Goal: Contribute content

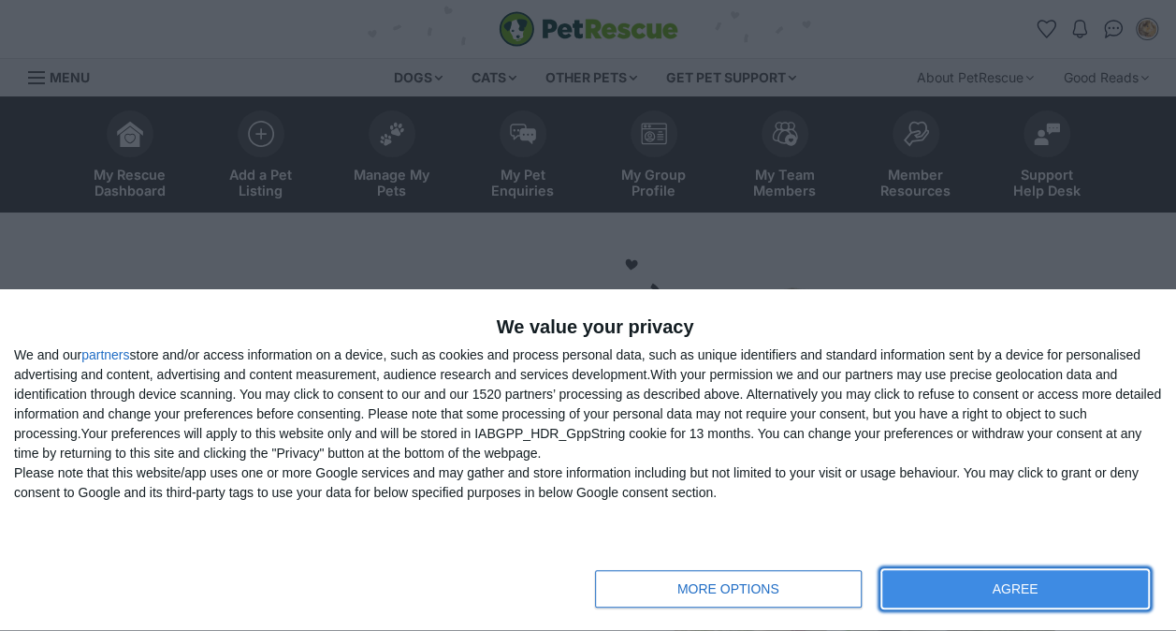
click at [969, 598] on button "AGREE" at bounding box center [1016, 588] width 266 height 37
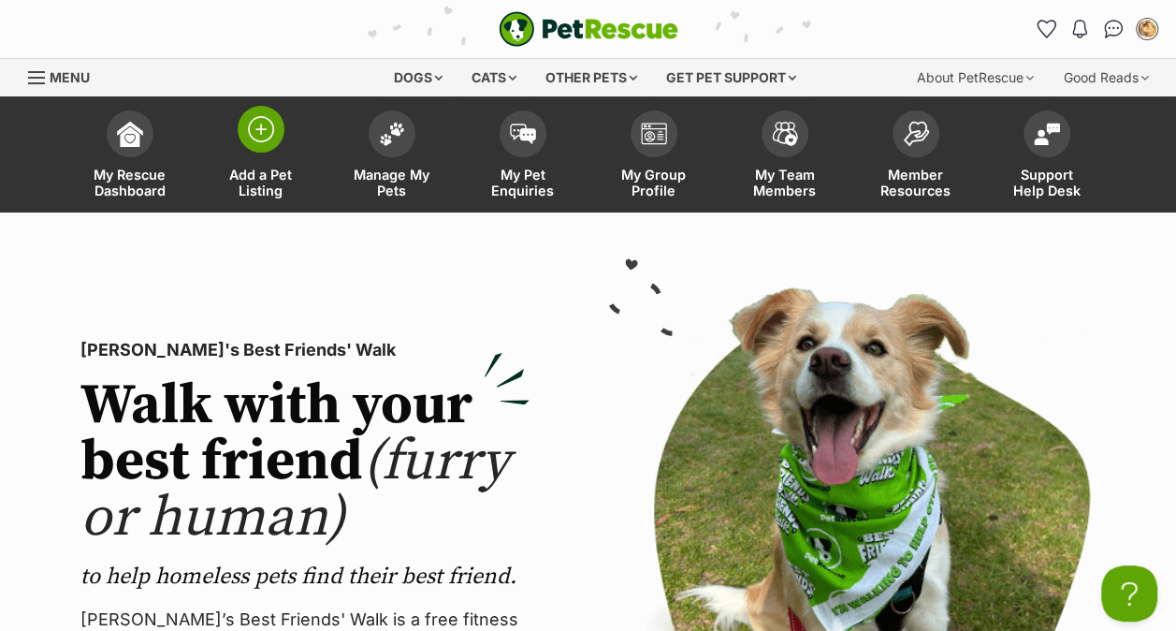
click at [267, 125] on img at bounding box center [261, 129] width 26 height 26
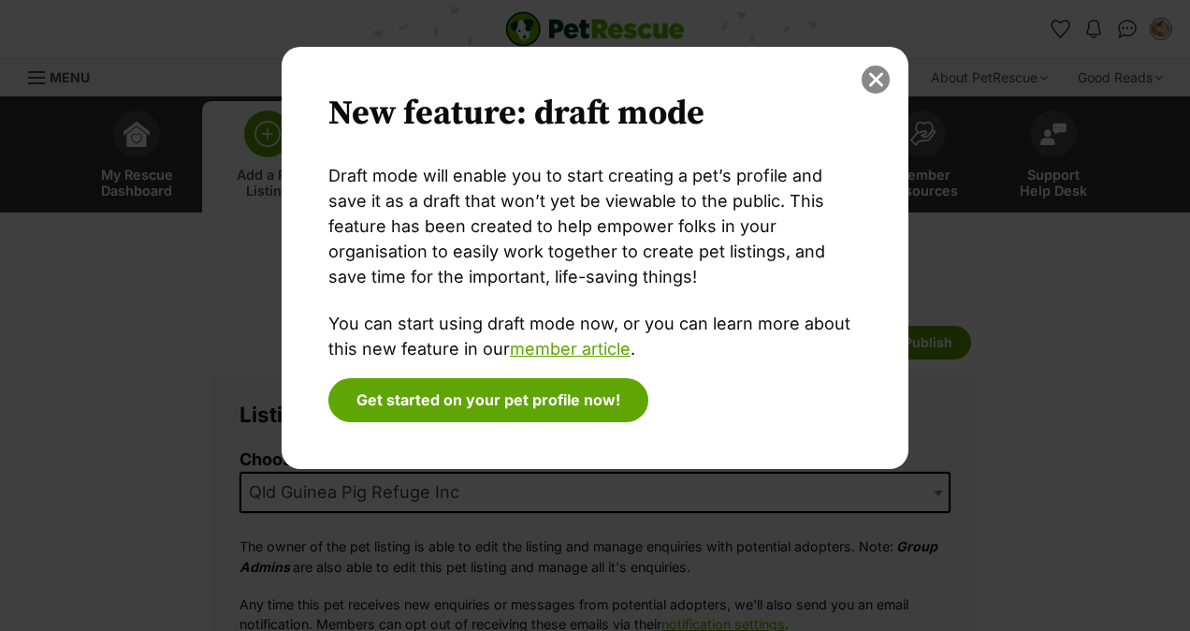
click at [880, 73] on button "close" at bounding box center [876, 80] width 28 height 28
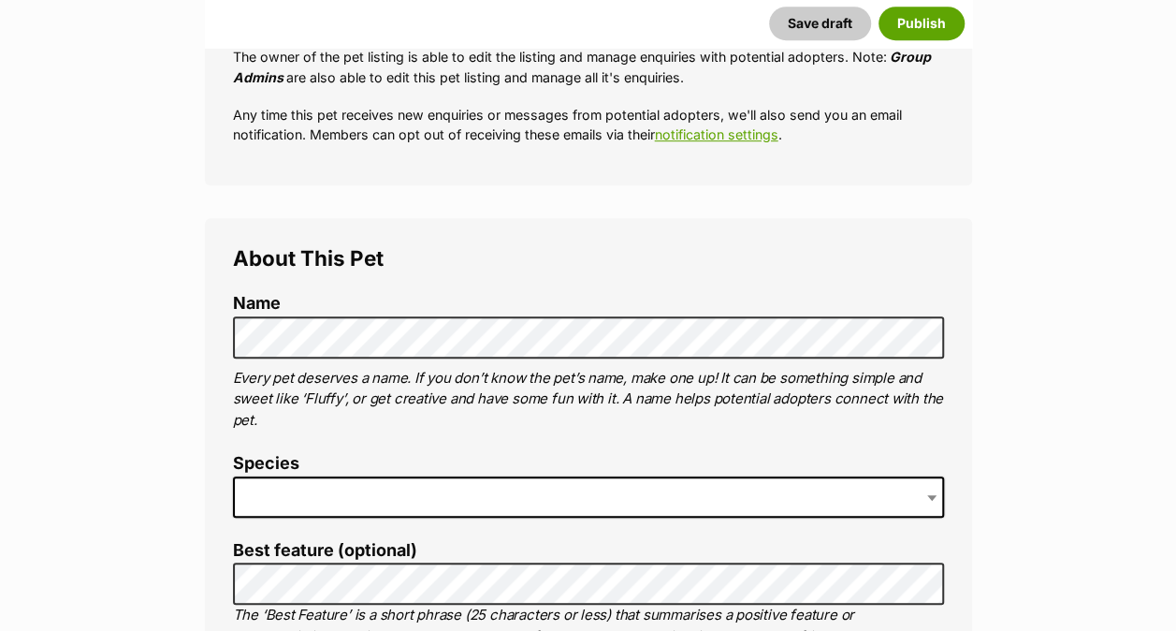
scroll to position [524, 0]
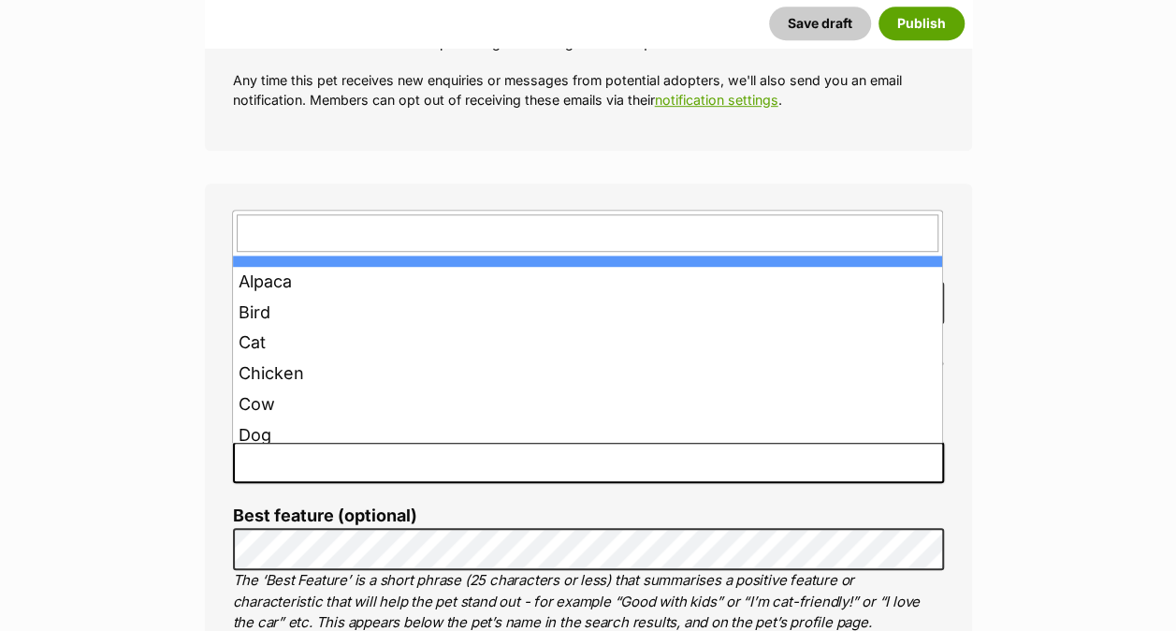
click at [305, 453] on span at bounding box center [588, 462] width 711 height 41
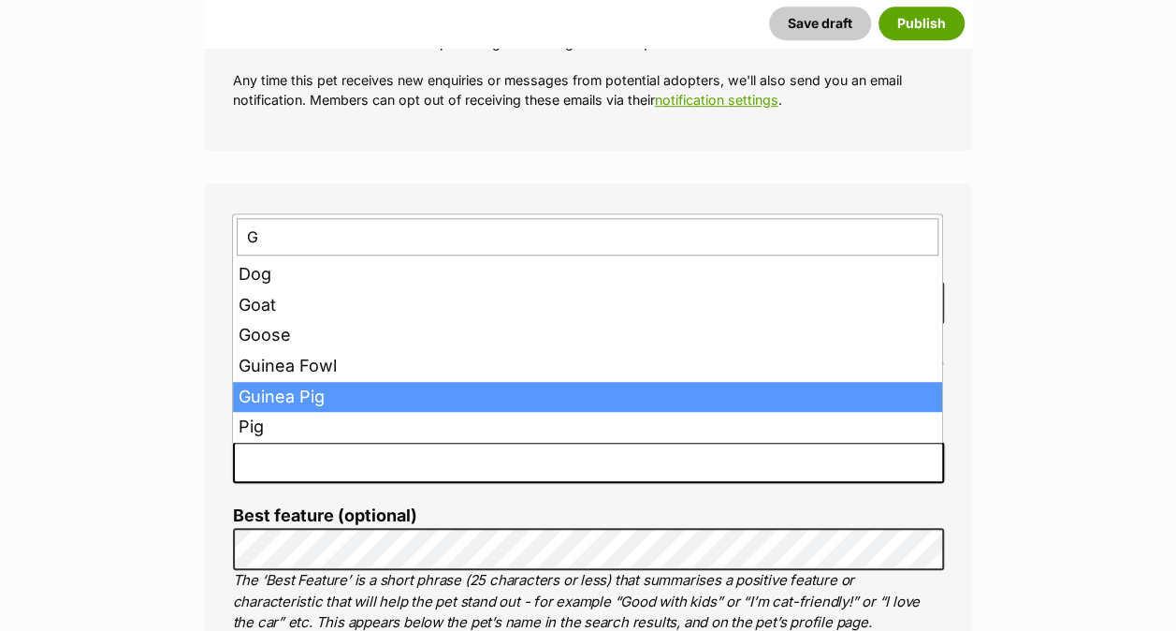
type input "G"
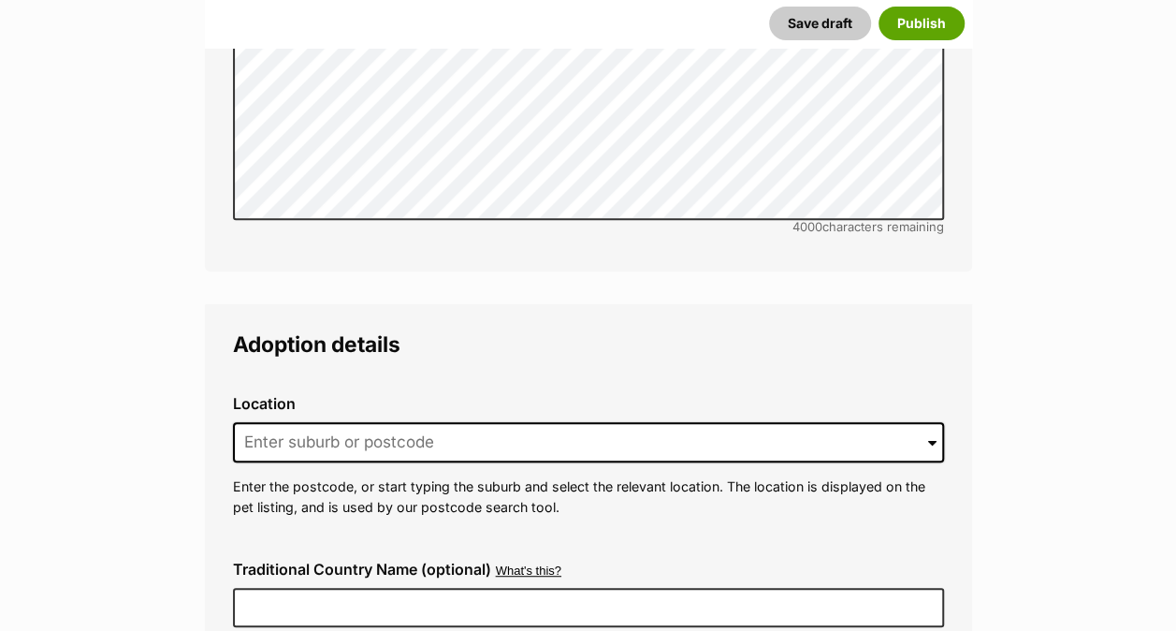
scroll to position [3818, 0]
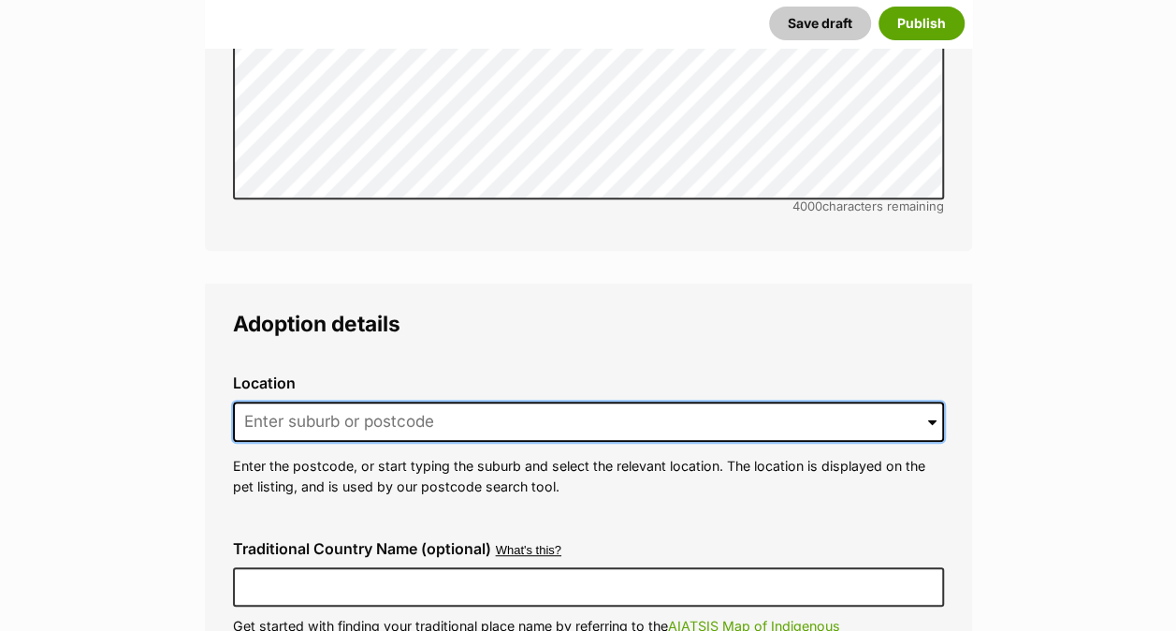
click at [522, 401] on input at bounding box center [588, 421] width 711 height 41
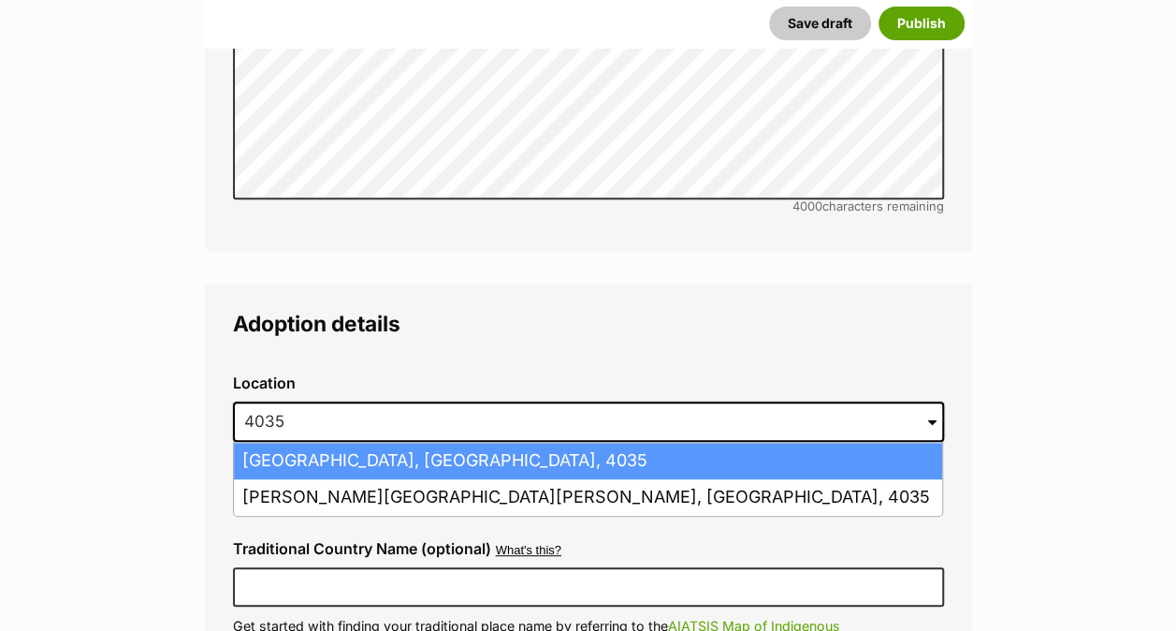
click at [425, 443] on li "Albany Creek, Queensland, 4035" at bounding box center [588, 461] width 708 height 36
type input "Albany Creek, Queensland, 4035"
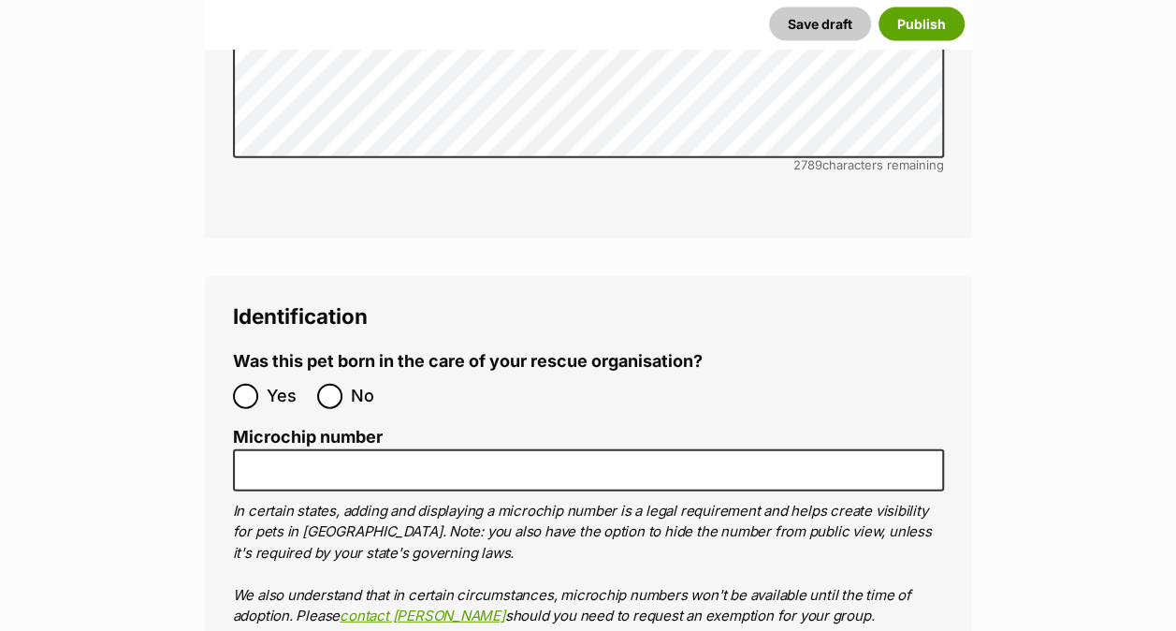
scroll to position [5690, 0]
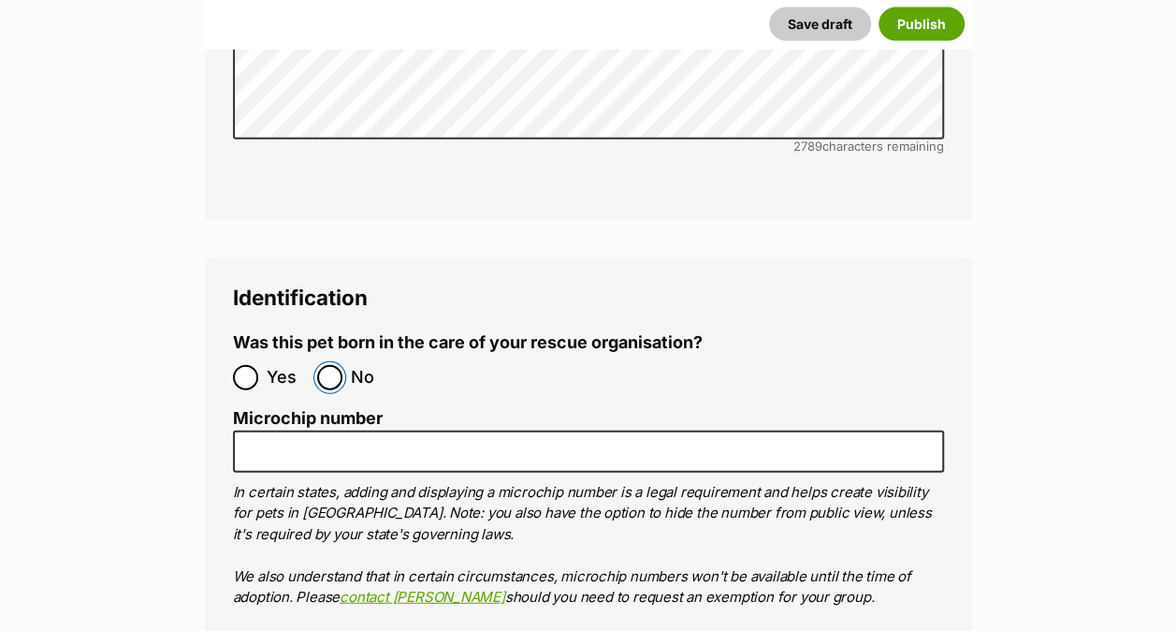
click at [339, 365] on input "No" at bounding box center [329, 377] width 25 height 25
radio input "true"
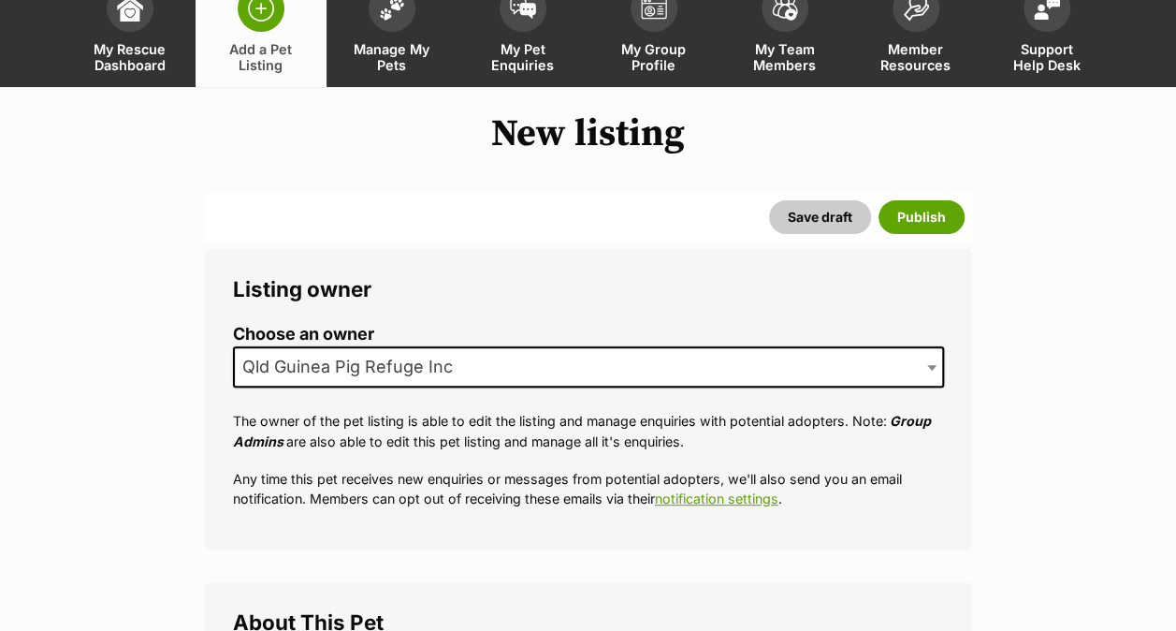
scroll to position [100, 0]
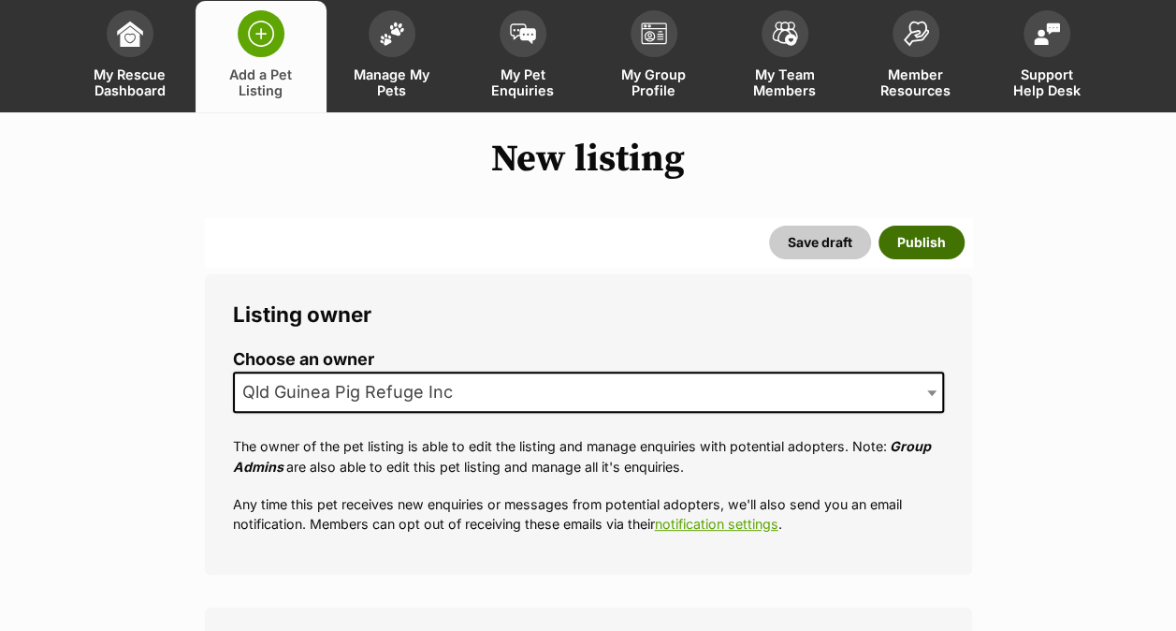
click at [913, 238] on button "Publish" at bounding box center [922, 243] width 86 height 34
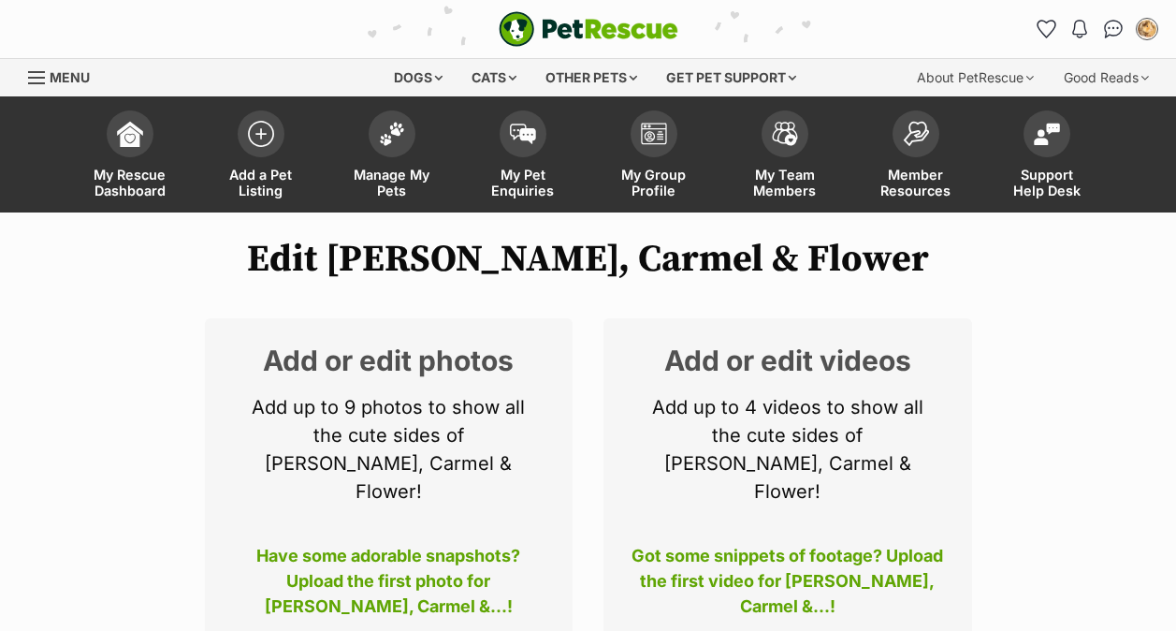
select select
click at [403, 419] on p "Add up to 9 photos to show all the cute sides of Ana, Carmel & Flower!" at bounding box center [389, 449] width 313 height 112
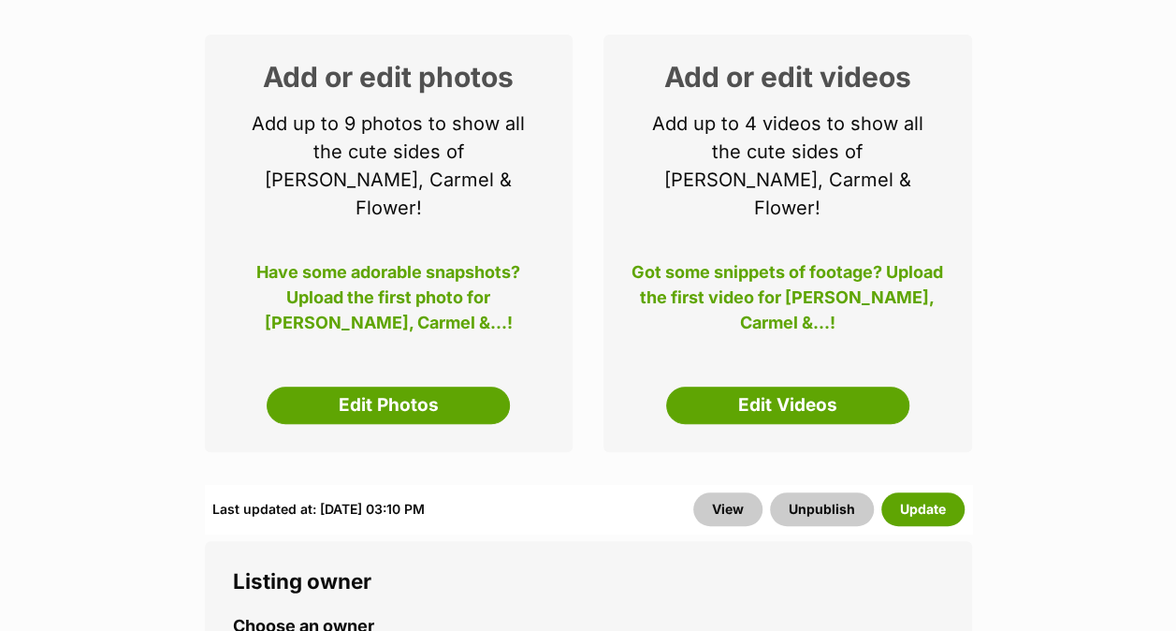
scroll to position [299, 0]
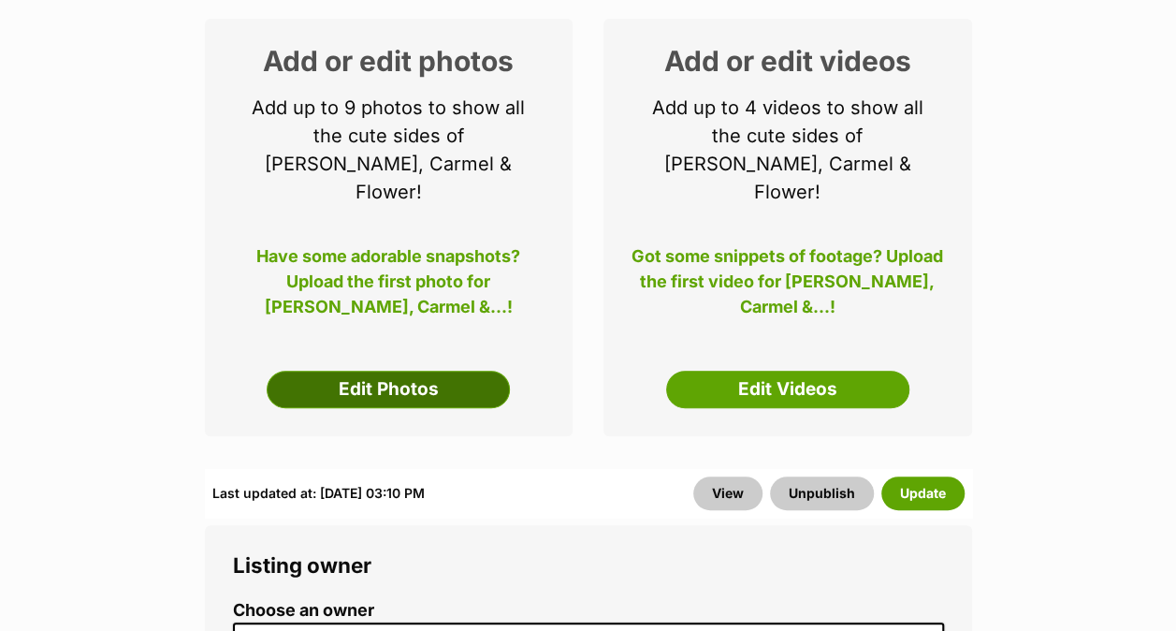
click at [402, 371] on link "Edit Photos" at bounding box center [388, 389] width 243 height 37
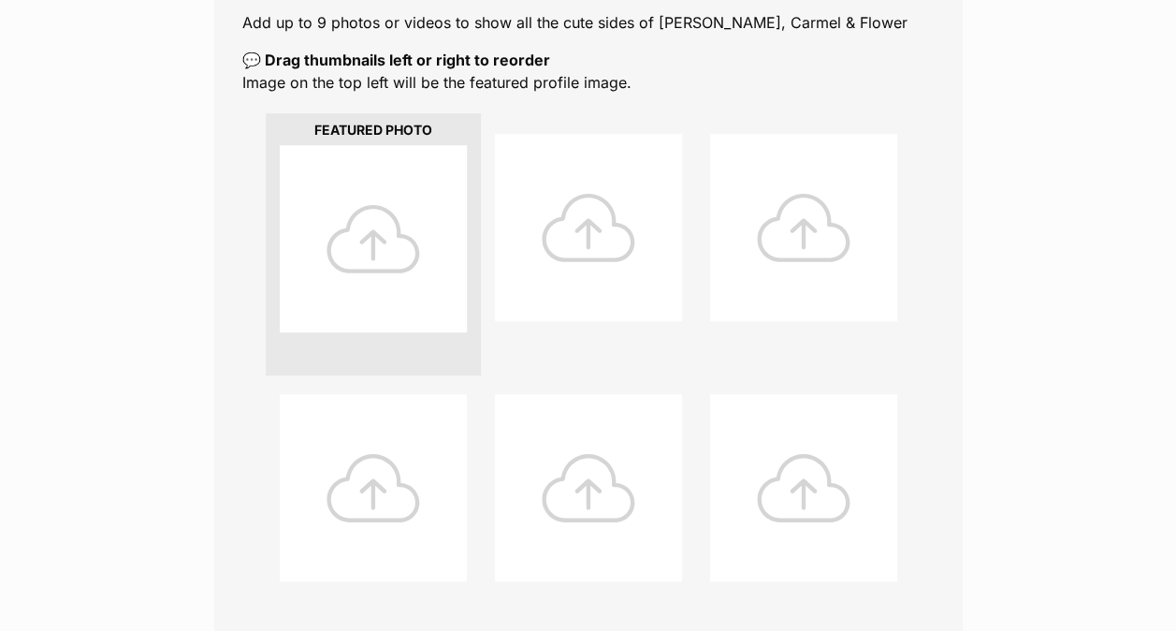
scroll to position [412, 0]
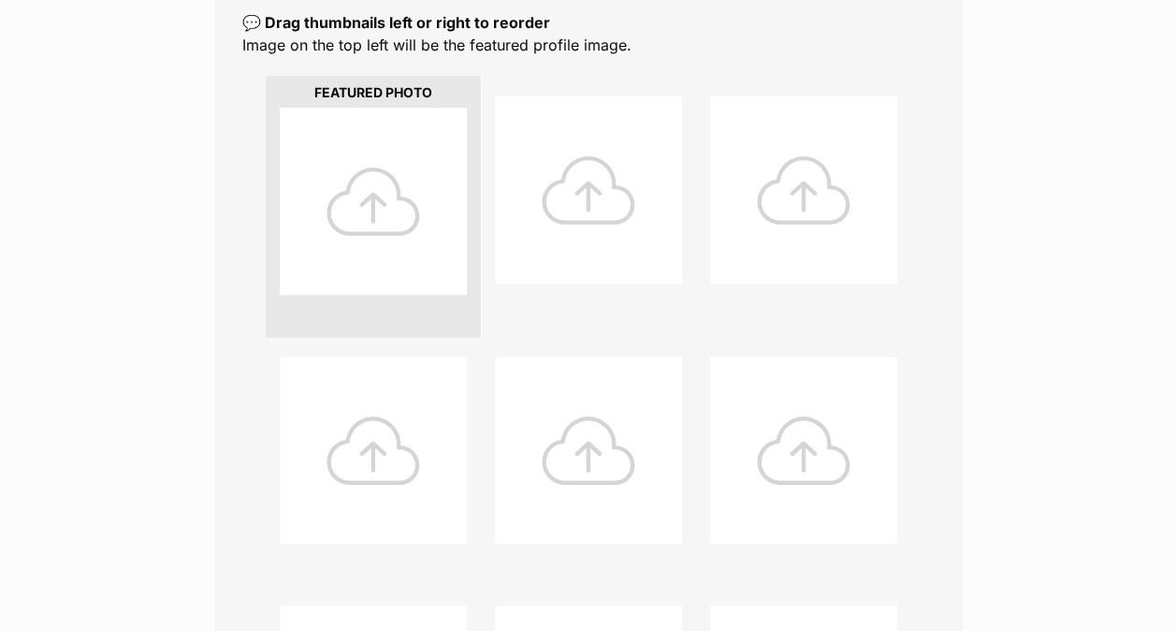
click at [387, 201] on div at bounding box center [373, 201] width 187 height 187
click at [591, 187] on div at bounding box center [588, 189] width 187 height 187
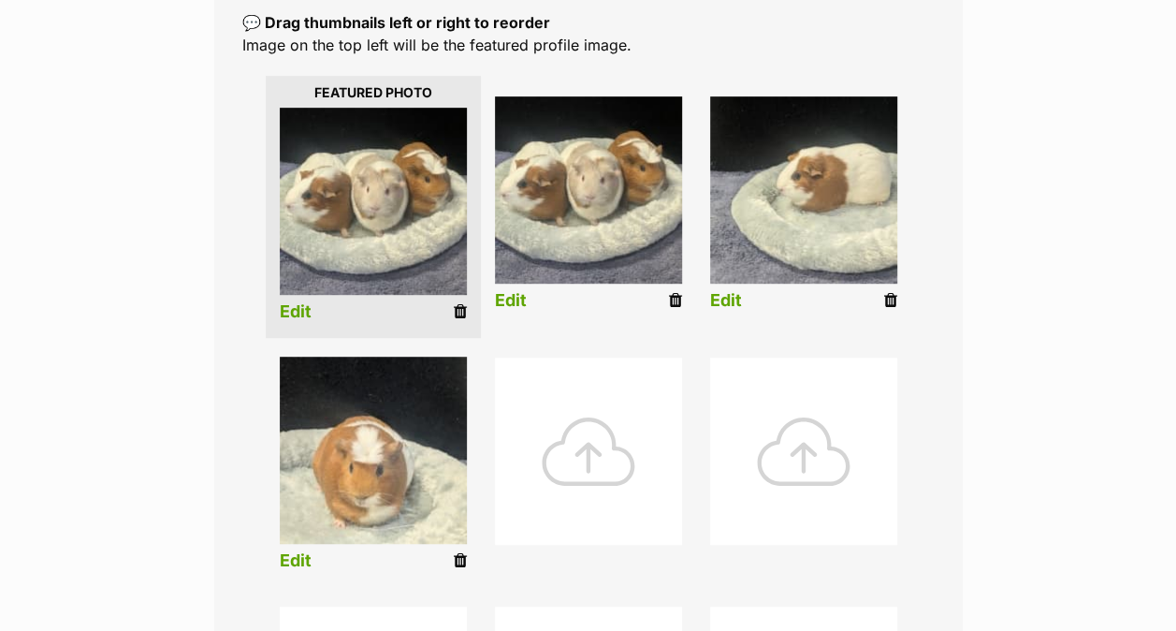
click at [672, 299] on icon at bounding box center [675, 300] width 13 height 17
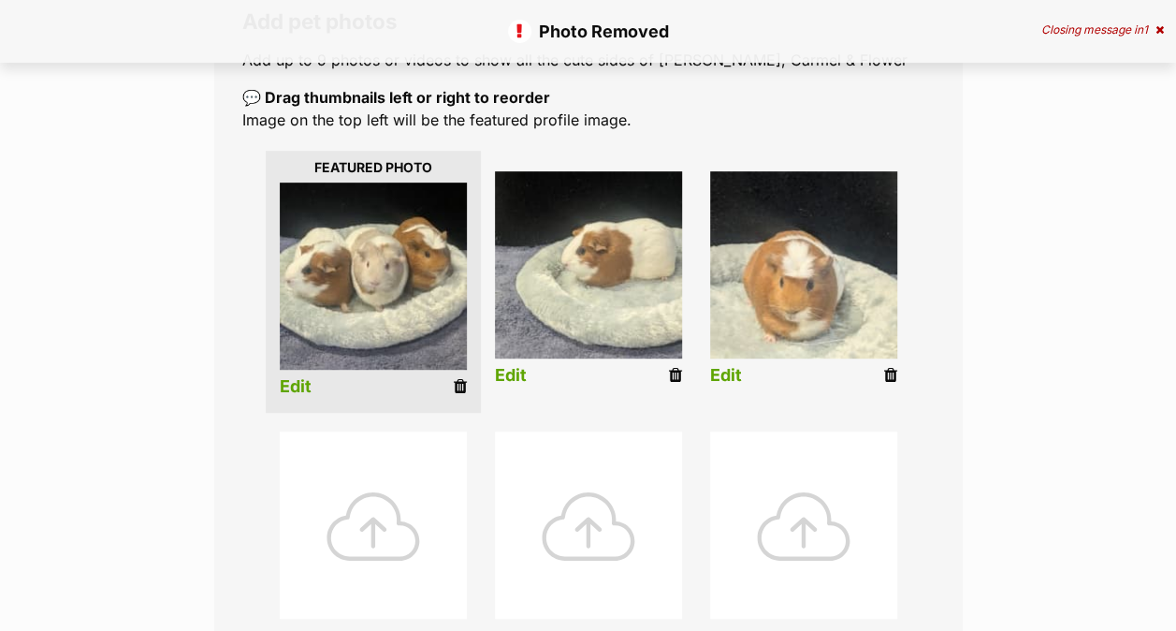
scroll to position [374, 0]
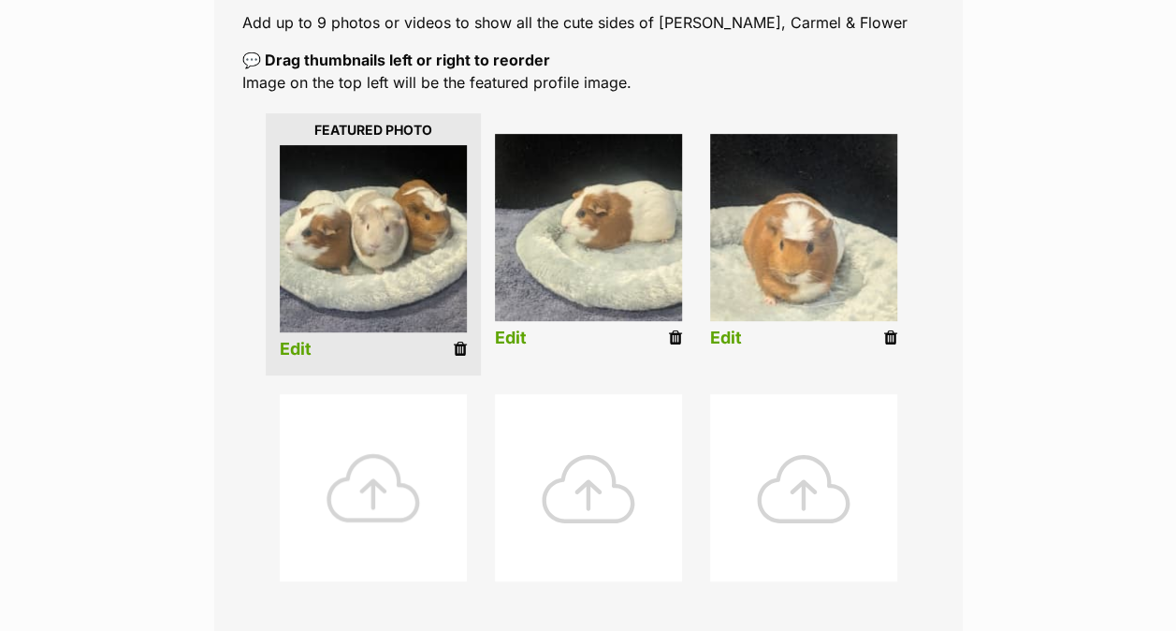
click at [397, 465] on div at bounding box center [373, 487] width 187 height 187
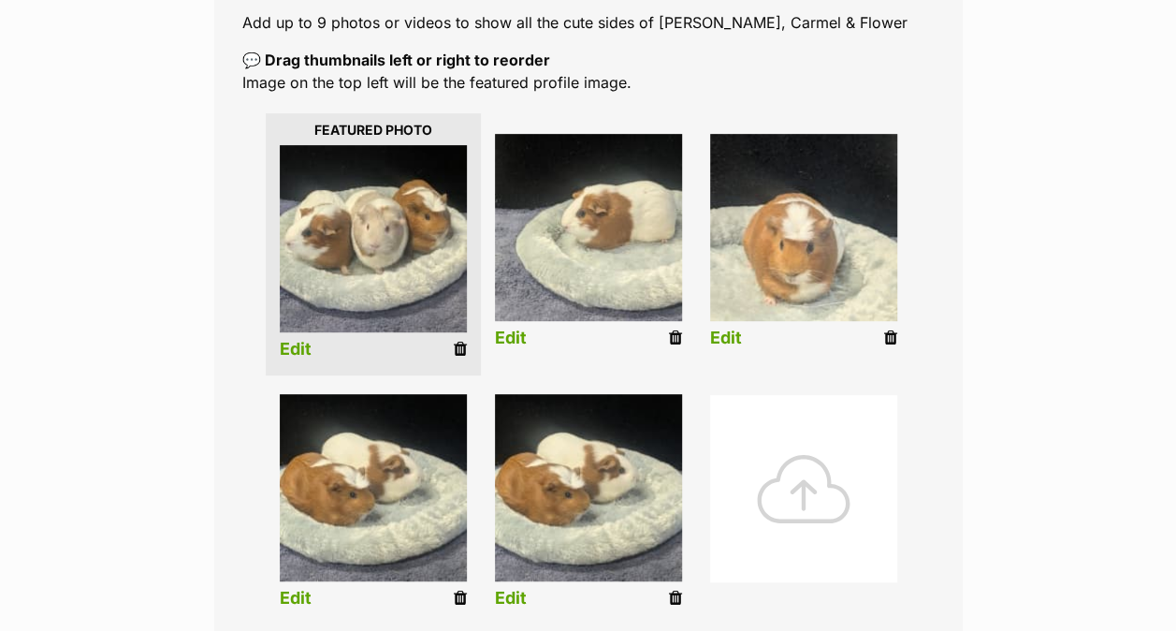
click at [674, 606] on icon at bounding box center [675, 598] width 13 height 17
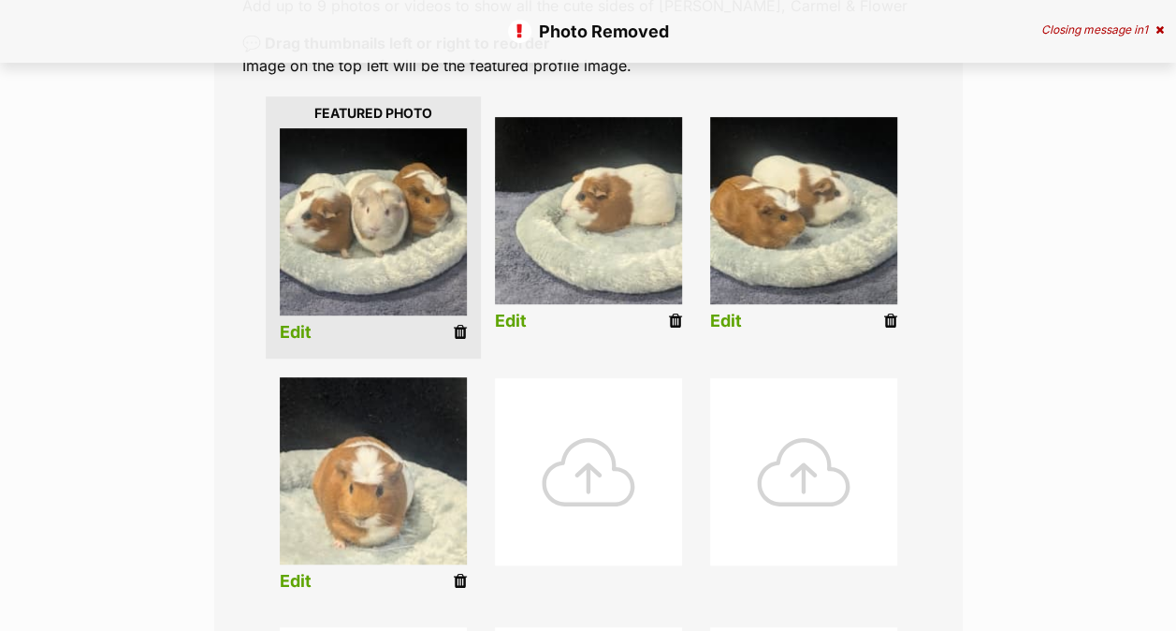
scroll to position [412, 0]
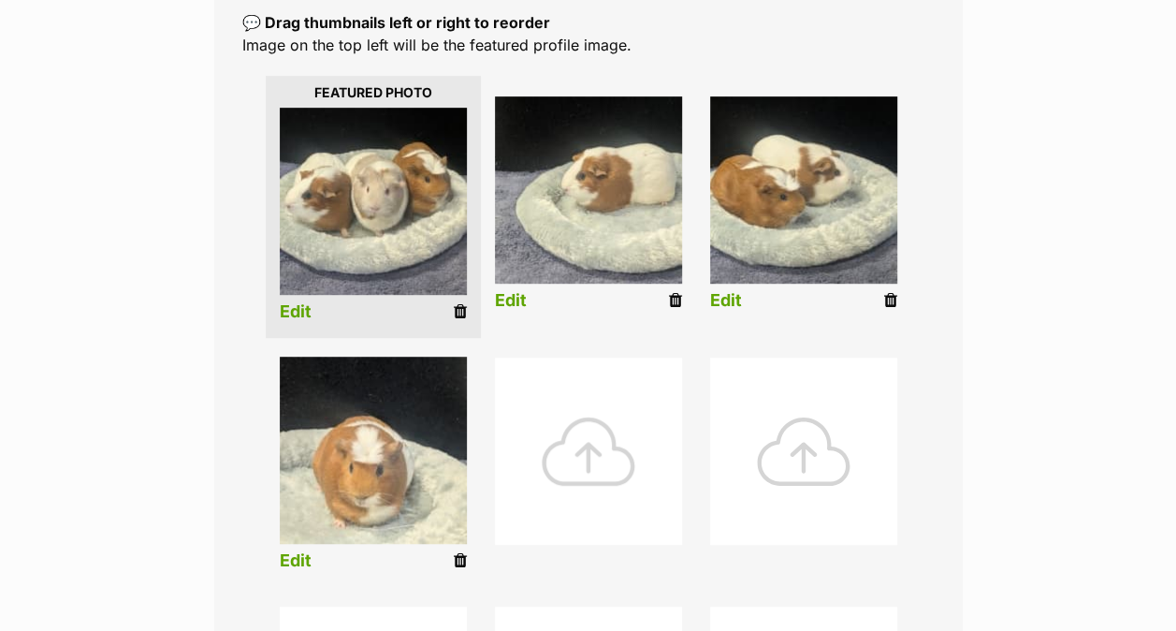
click at [591, 469] on div at bounding box center [588, 450] width 187 height 187
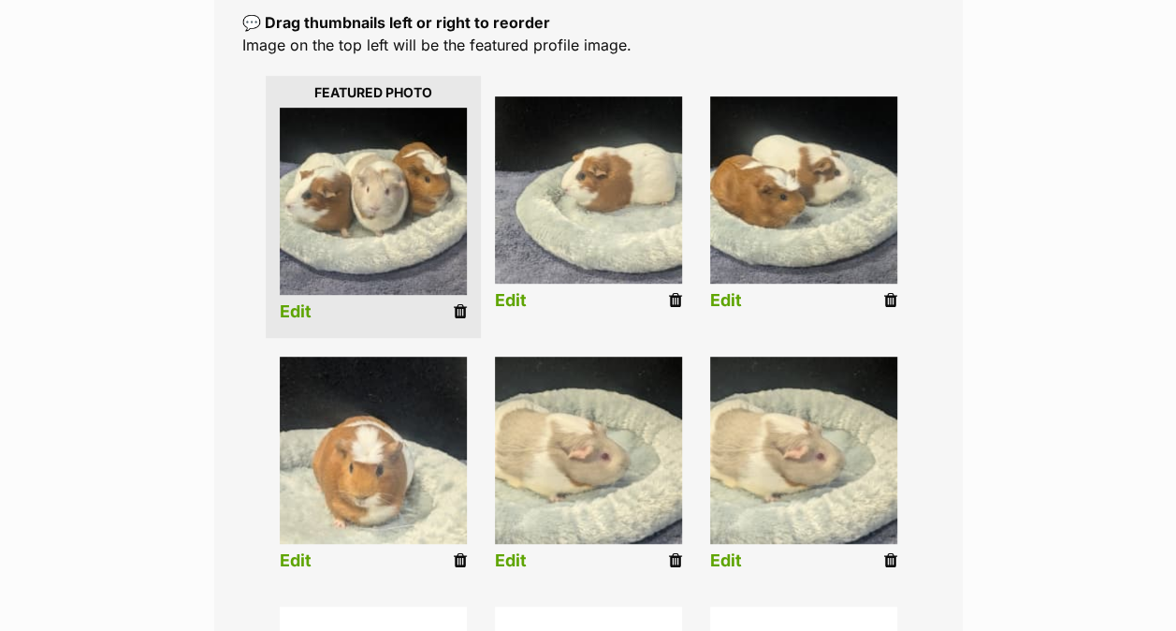
click at [891, 562] on icon at bounding box center [890, 560] width 13 height 17
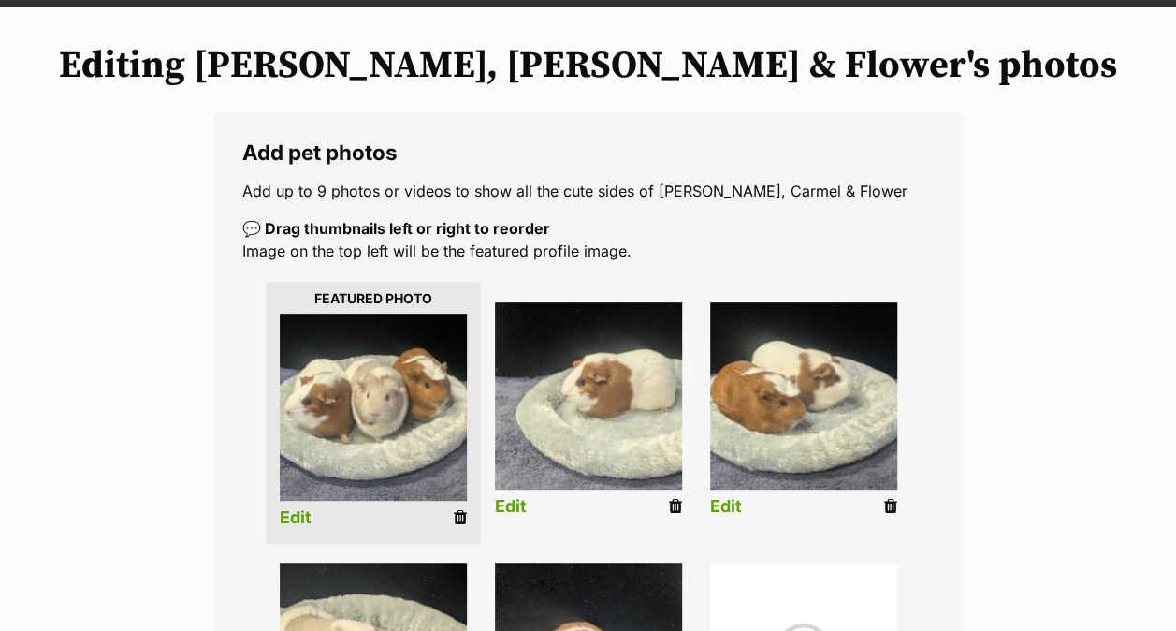
scroll to position [262, 0]
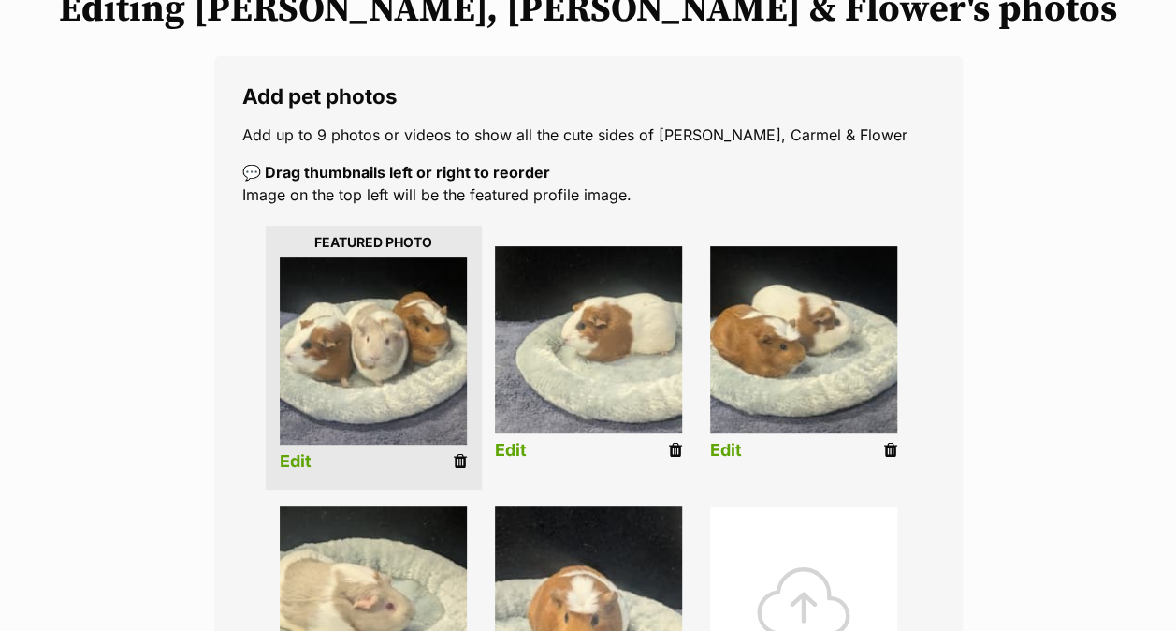
click at [287, 460] on link "Edit" at bounding box center [296, 462] width 32 height 20
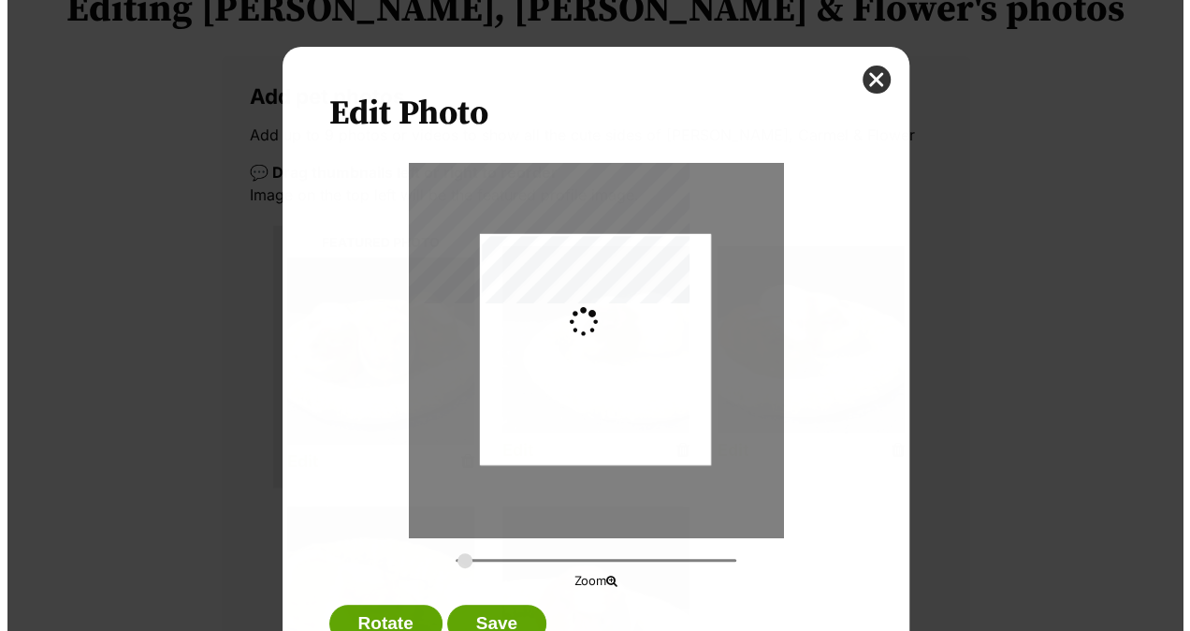
scroll to position [0, 0]
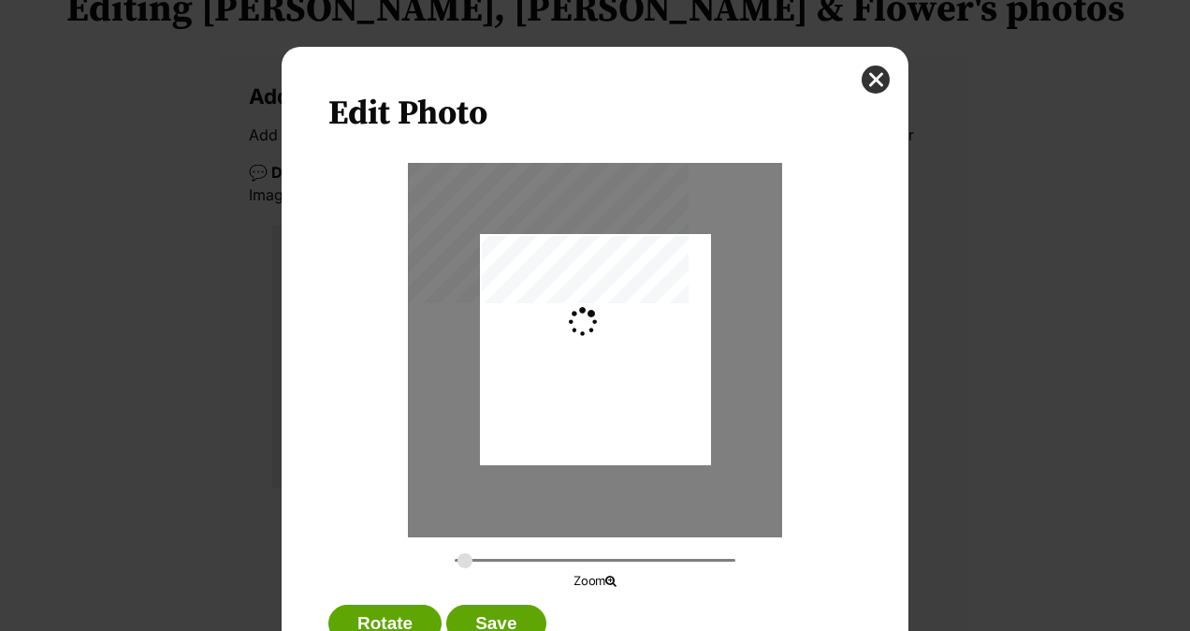
type input "0.4881"
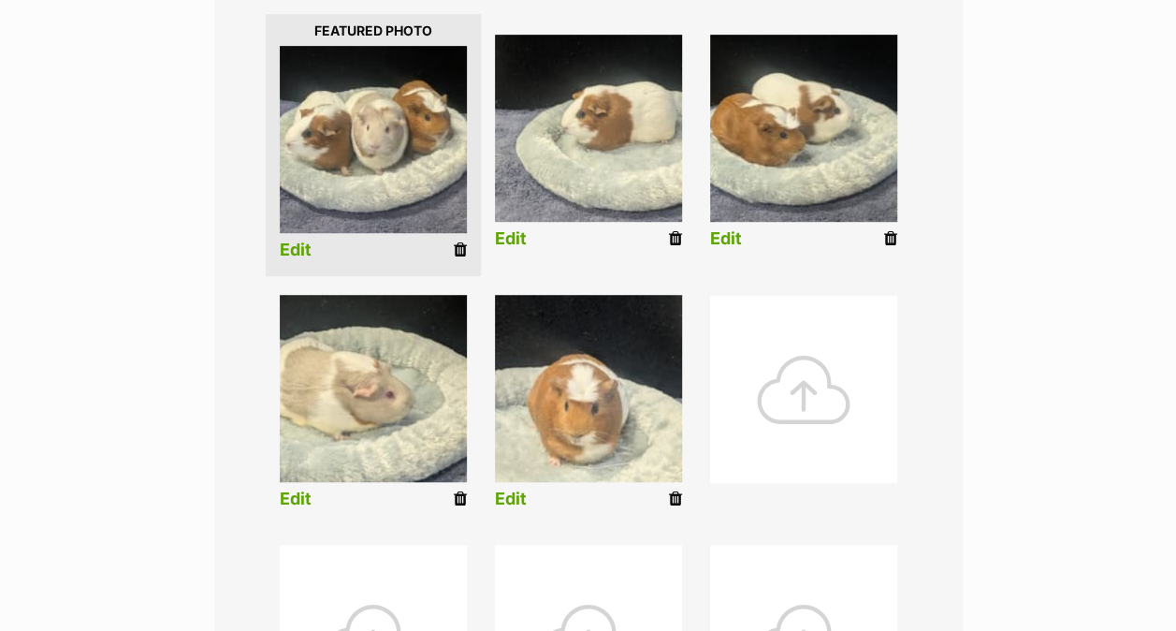
scroll to position [399, 0]
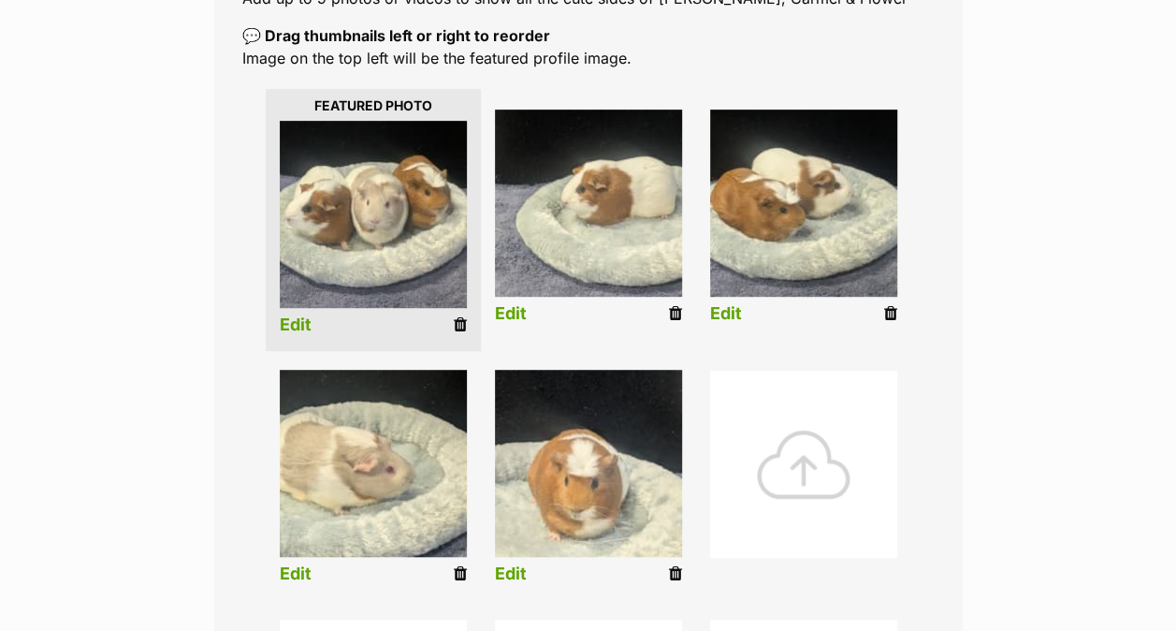
click at [802, 487] on div at bounding box center [803, 464] width 187 height 187
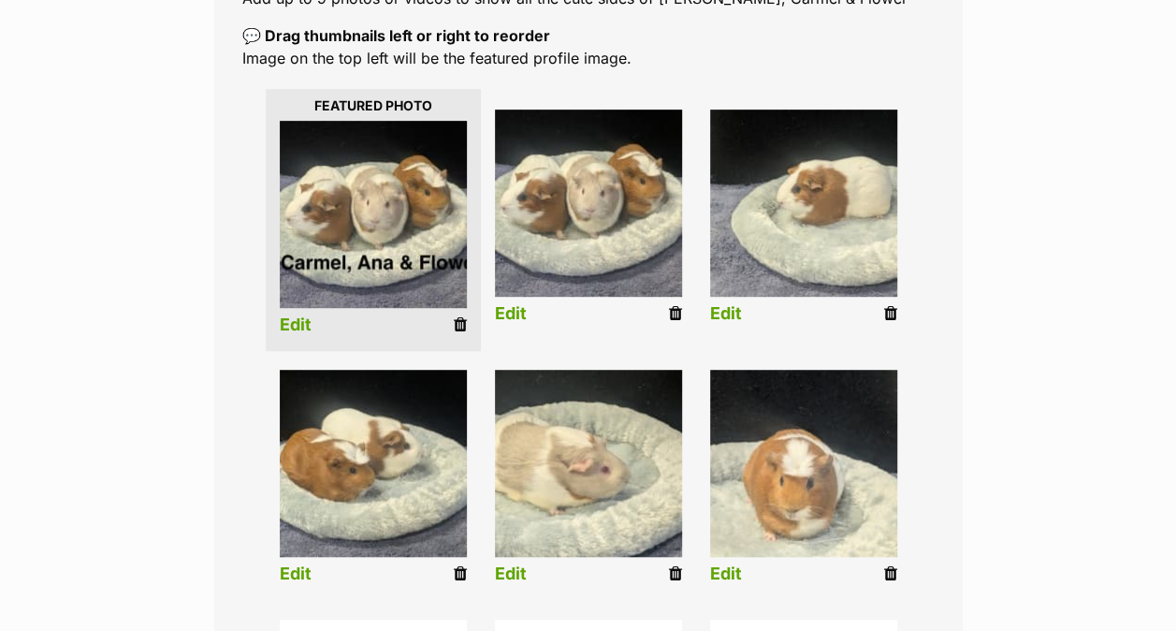
click at [674, 309] on icon at bounding box center [675, 313] width 13 height 17
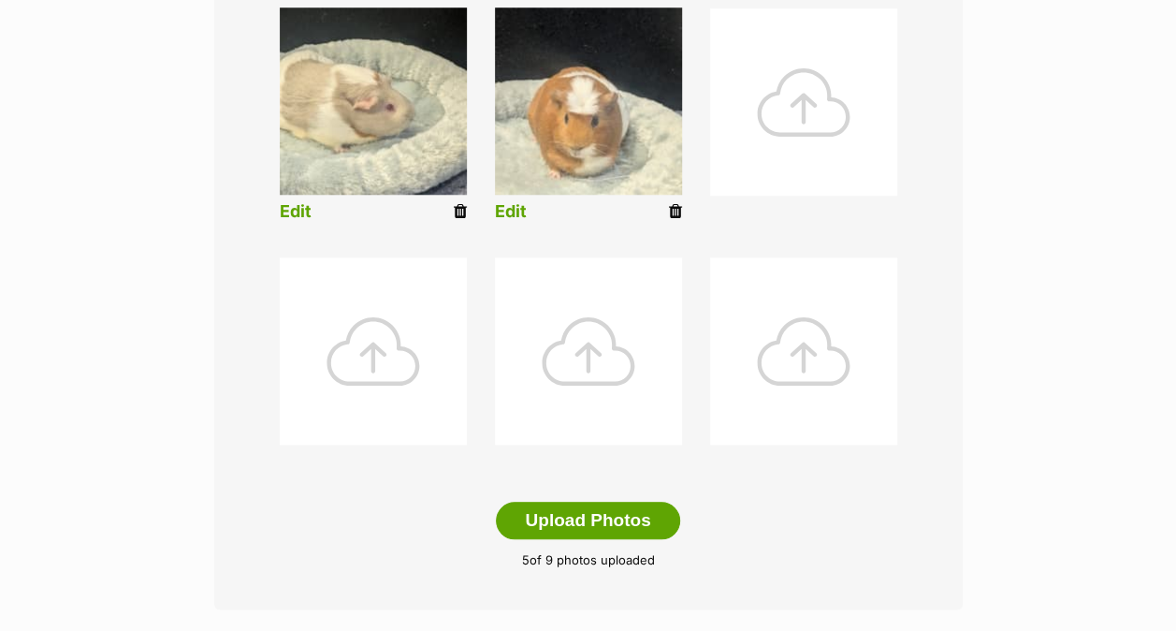
scroll to position [848, 0]
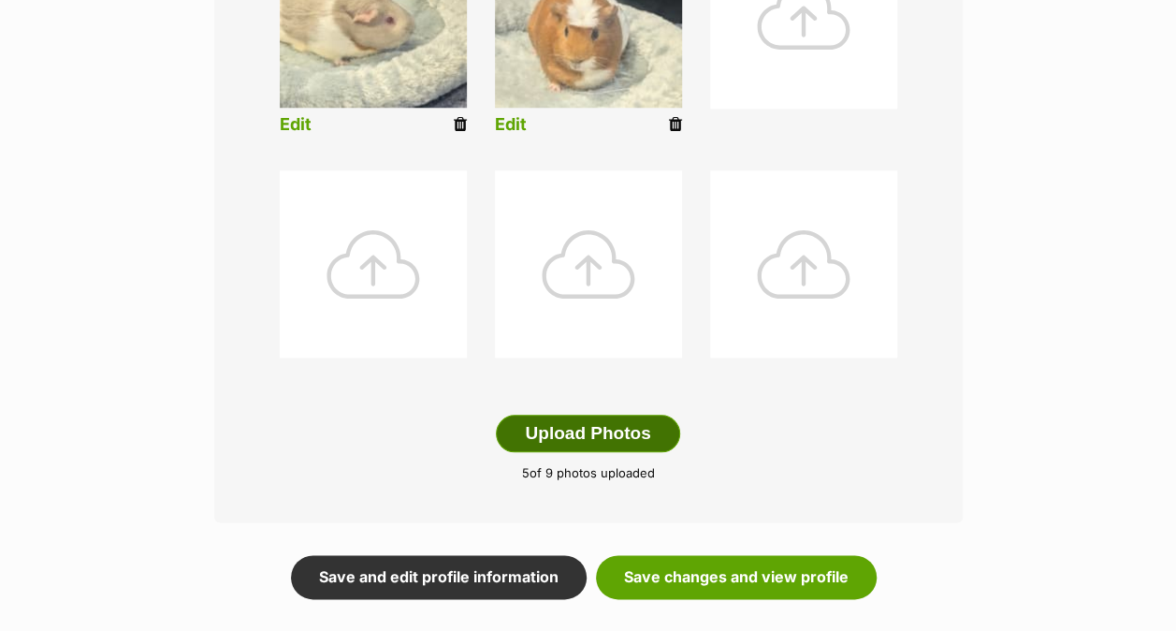
click at [614, 433] on button "Upload Photos" at bounding box center [587, 433] width 183 height 37
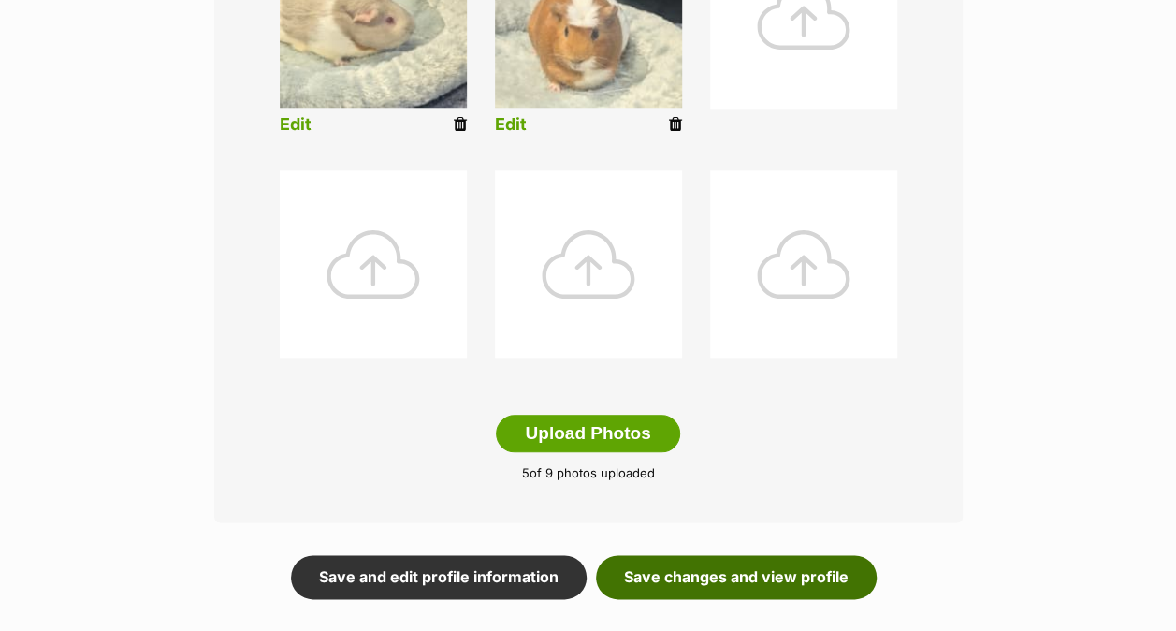
click at [707, 579] on link "Save changes and view profile" at bounding box center [736, 576] width 281 height 43
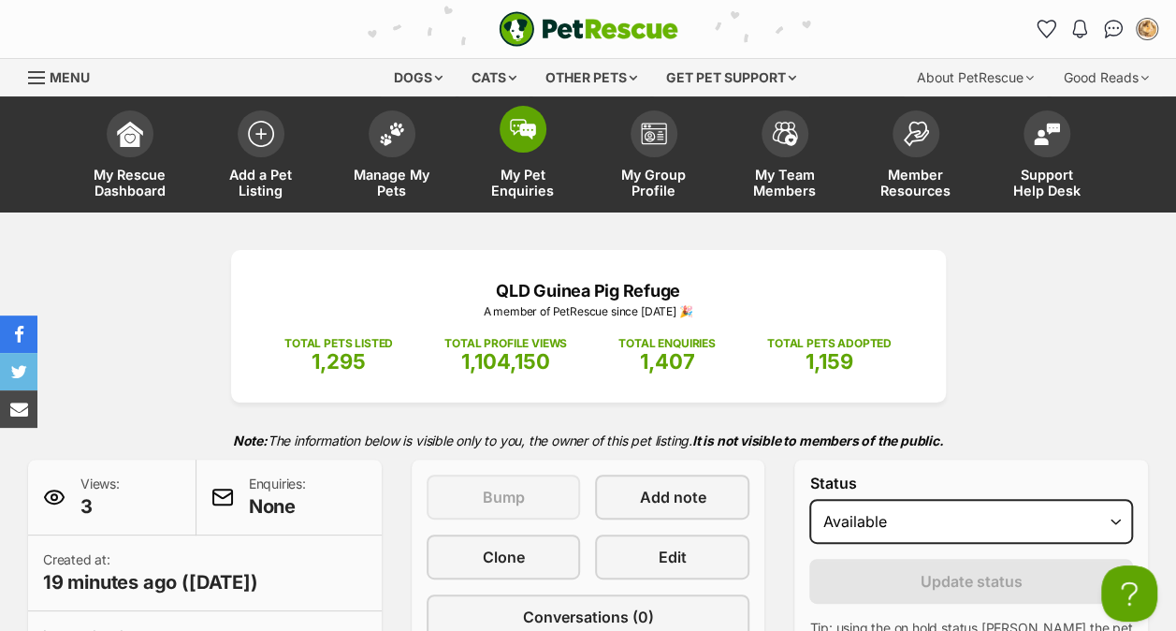
drag, startPoint x: 995, startPoint y: 322, endPoint x: 556, endPoint y: 192, distance: 457.8
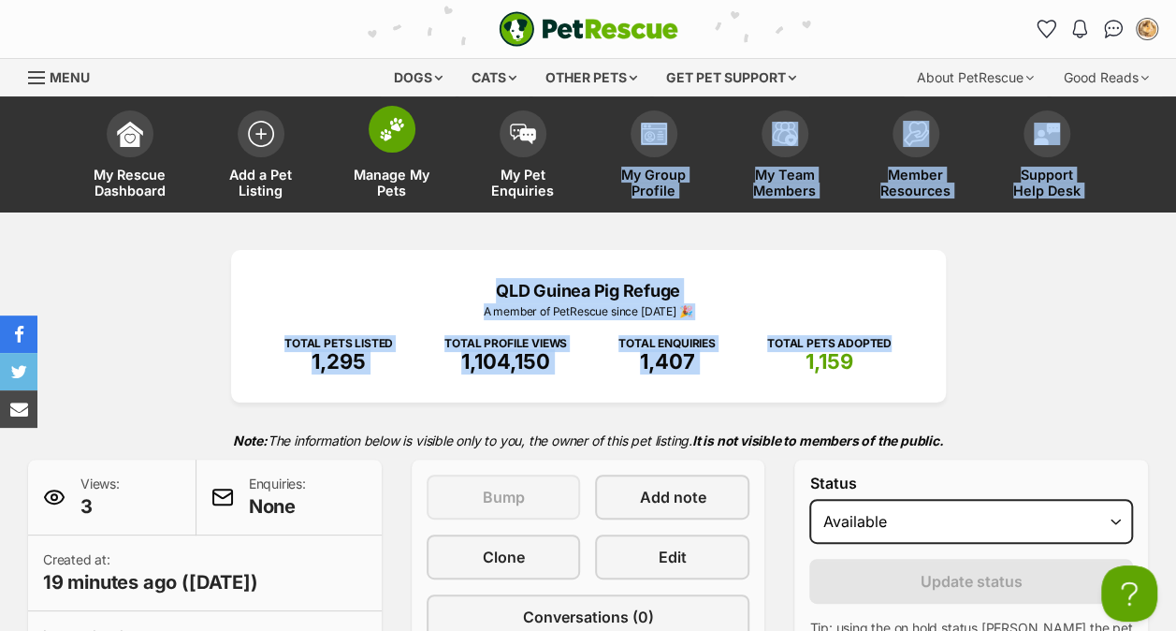
click at [377, 125] on span at bounding box center [392, 129] width 47 height 47
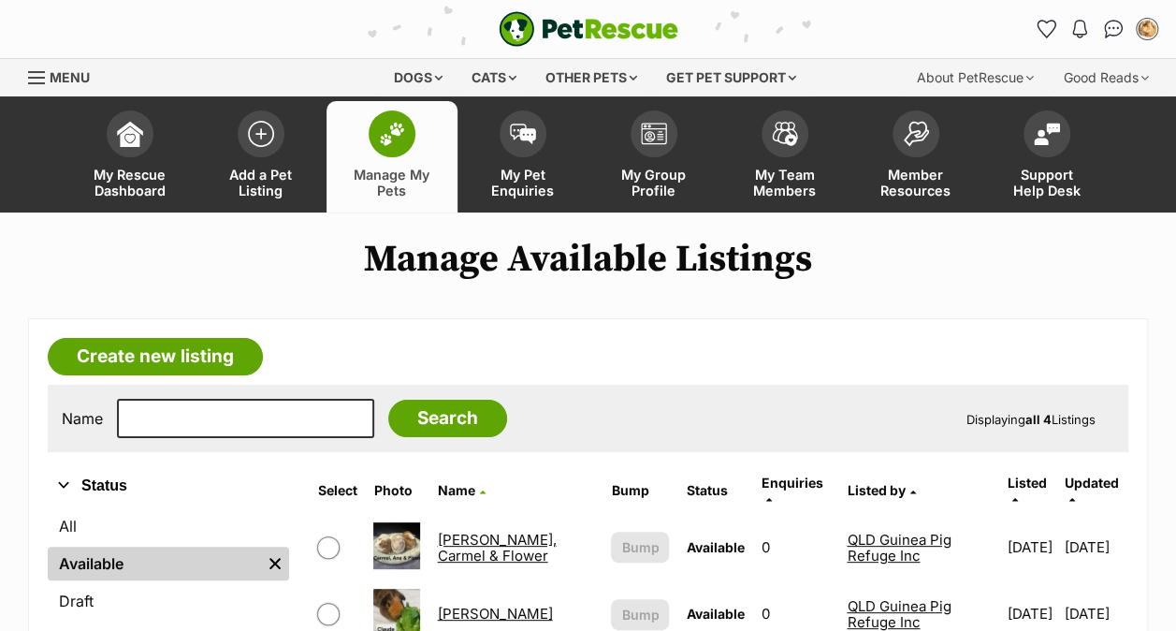
click at [472, 534] on link "Ana, Carmel & Flower" at bounding box center [496, 548] width 119 height 34
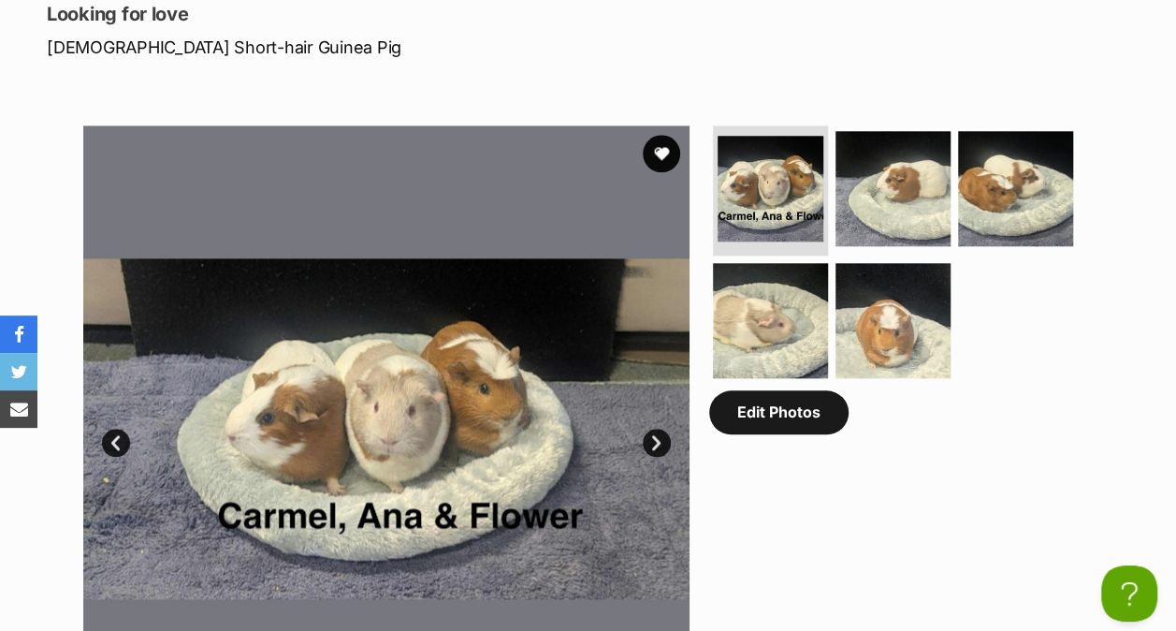
click at [769, 420] on link "Edit Photos" at bounding box center [778, 411] width 139 height 43
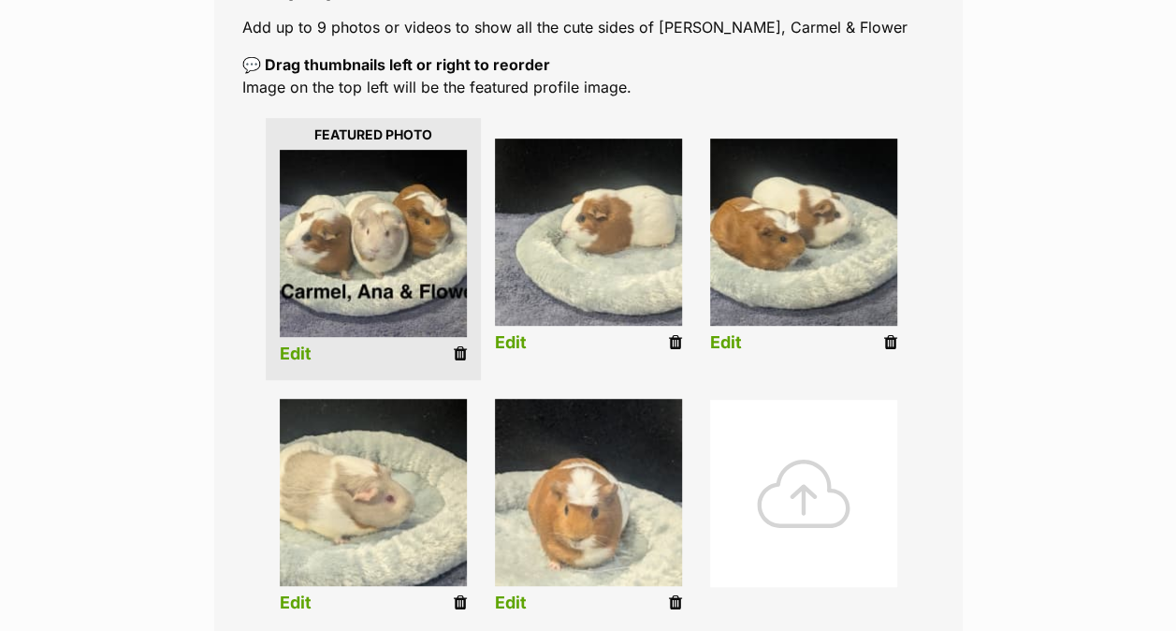
scroll to position [374, 0]
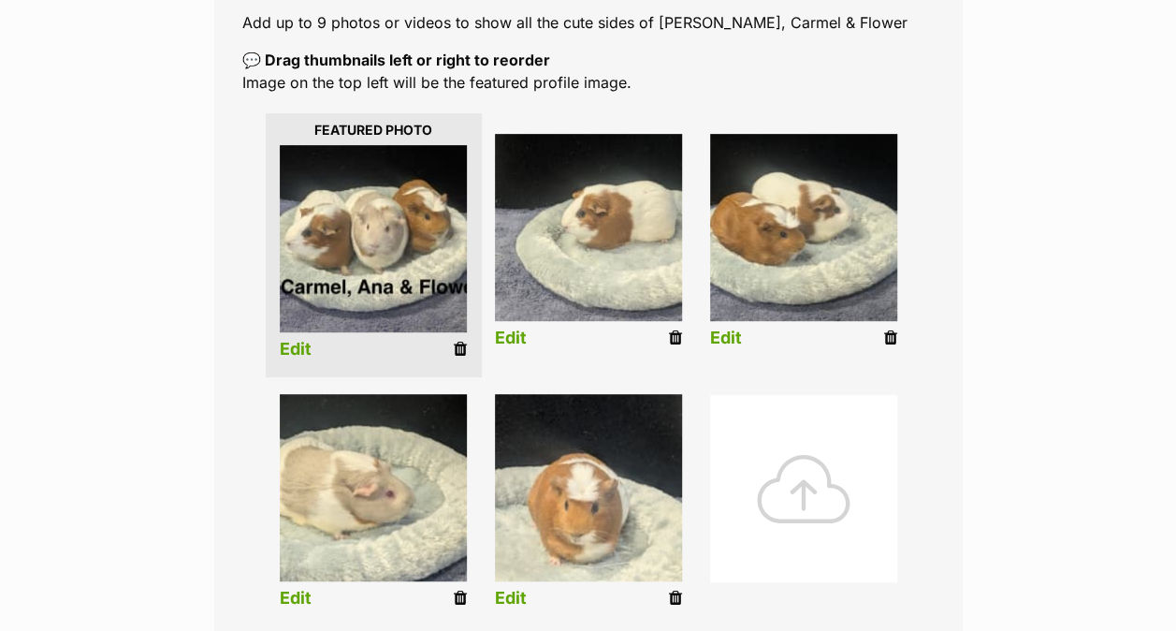
click at [309, 345] on link "Edit" at bounding box center [296, 350] width 32 height 20
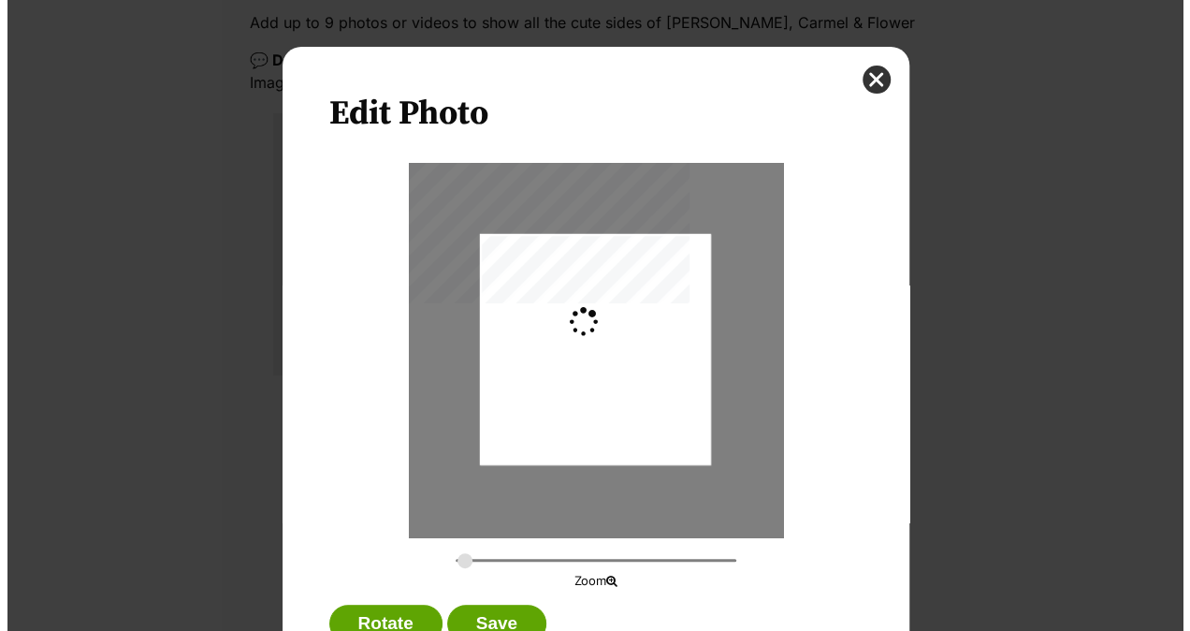
scroll to position [0, 0]
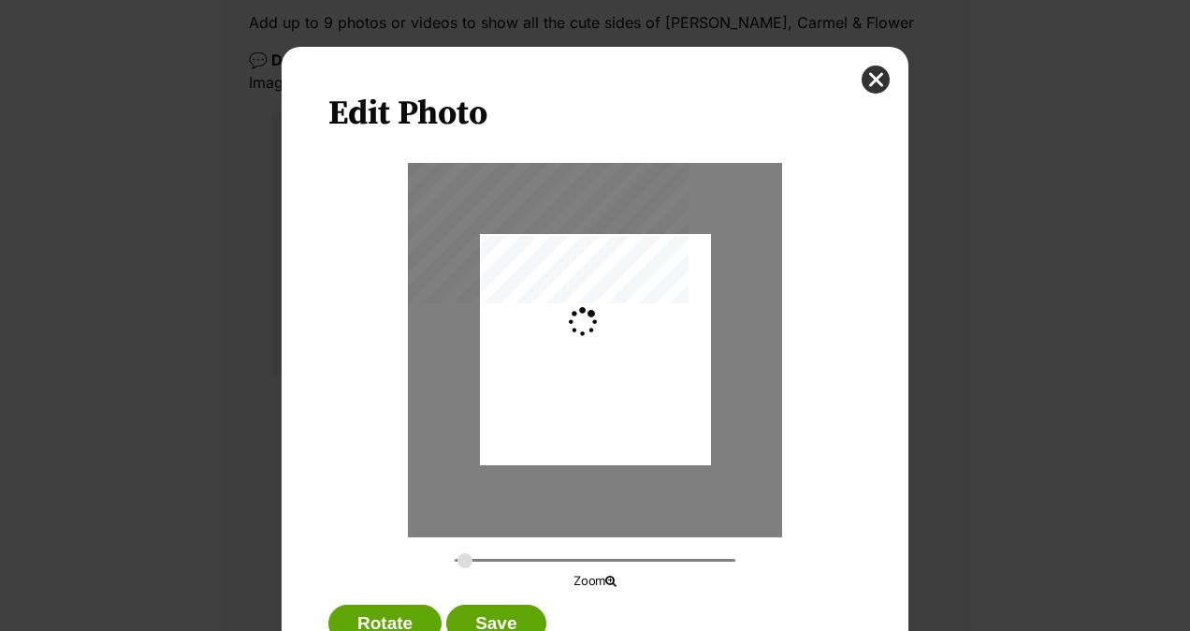
type input "0.4881"
click at [870, 80] on button "close" at bounding box center [876, 80] width 28 height 28
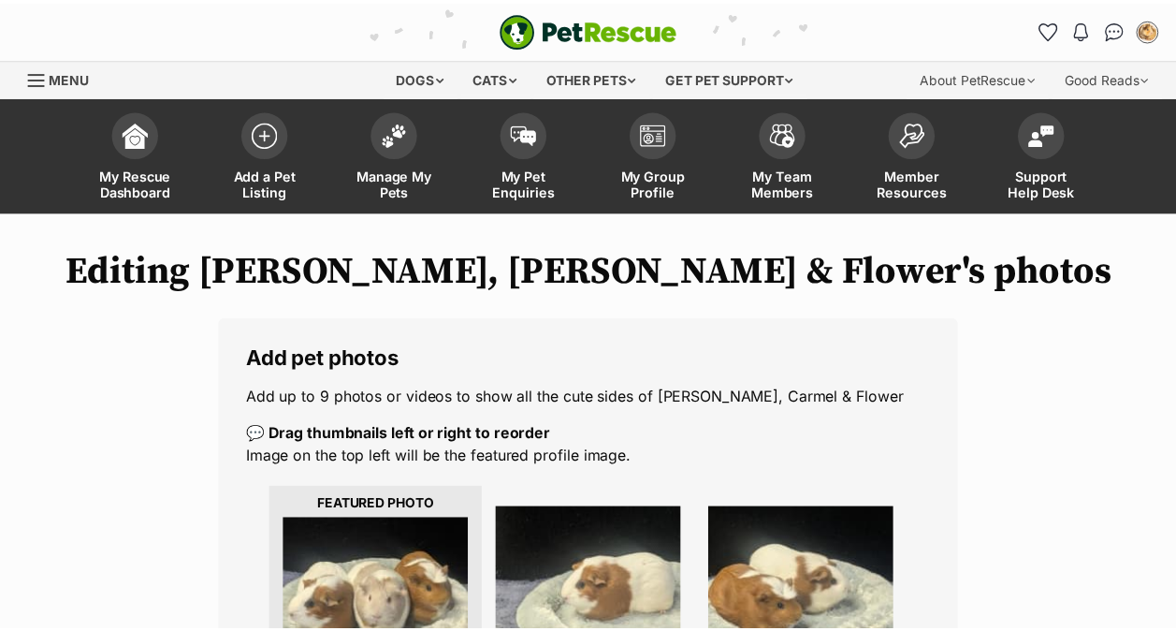
scroll to position [374, 0]
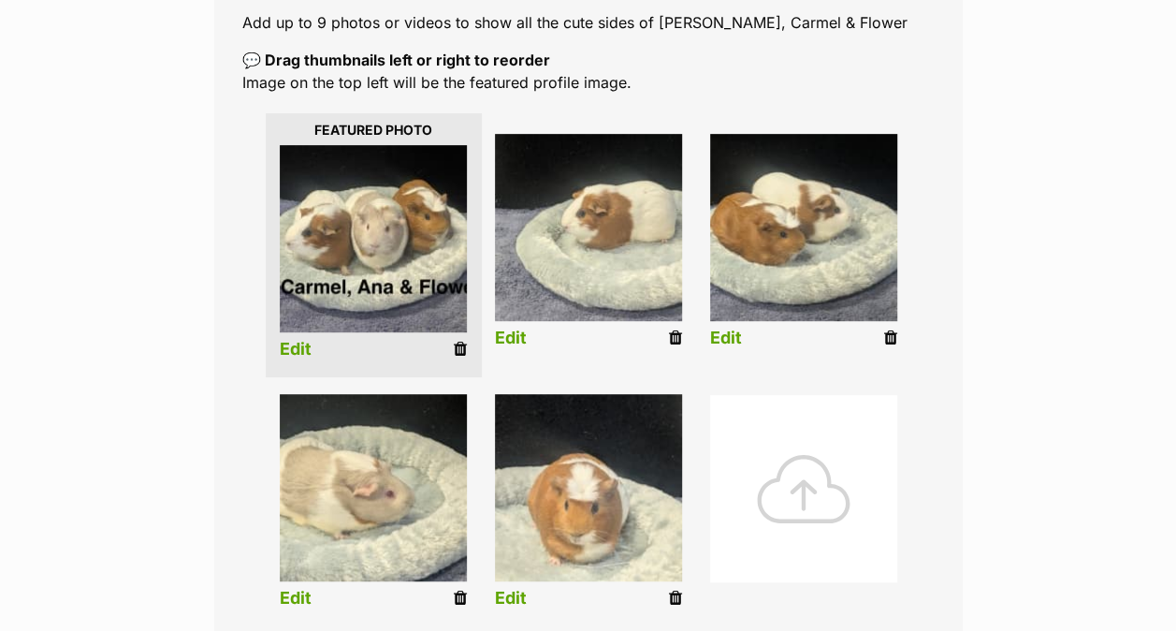
click at [457, 348] on icon at bounding box center [460, 349] width 13 height 17
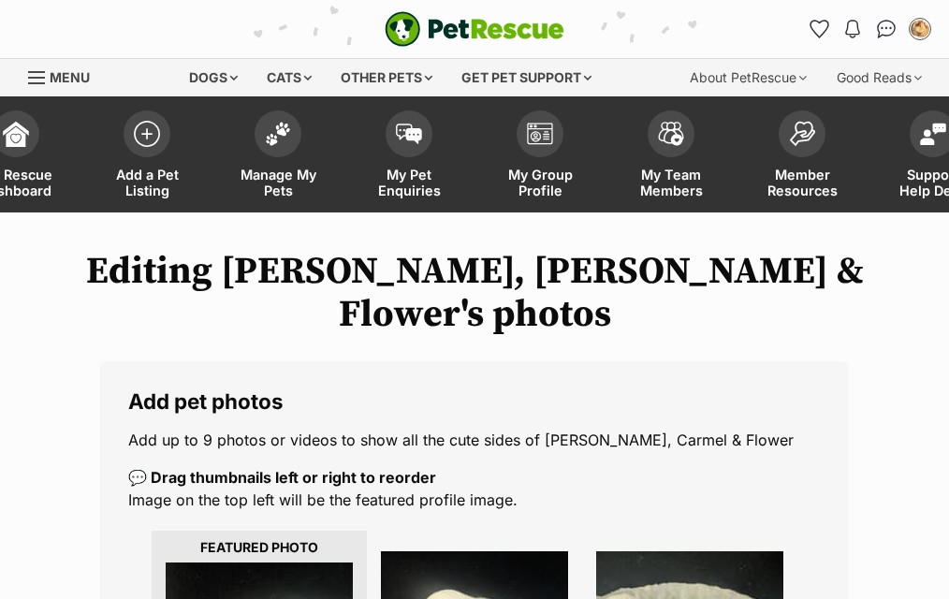
drag, startPoint x: 854, startPoint y: 336, endPoint x: 610, endPoint y: 259, distance: 255.1
drag, startPoint x: 610, startPoint y: 259, endPoint x: 758, endPoint y: 321, distance: 160.2
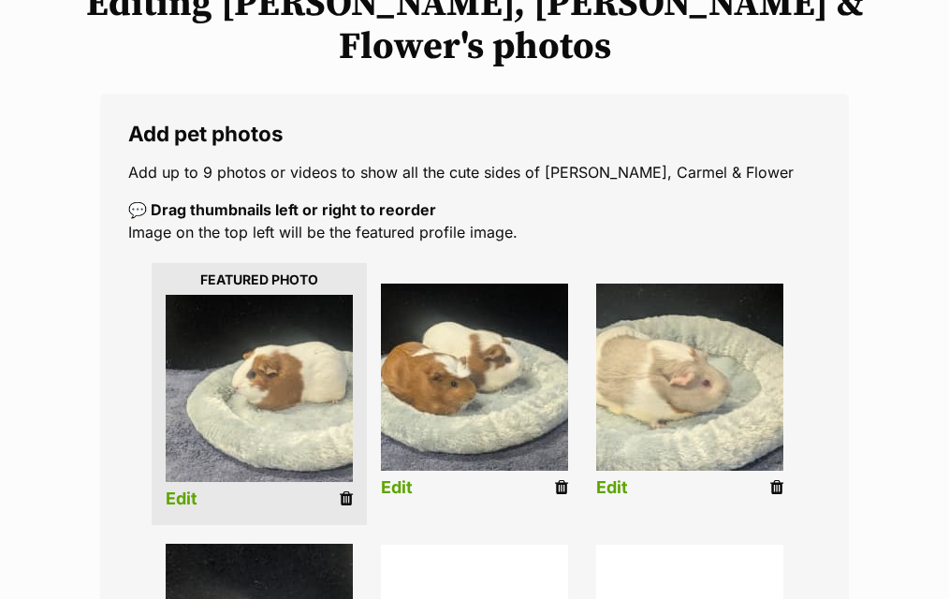
scroll to position [294, 0]
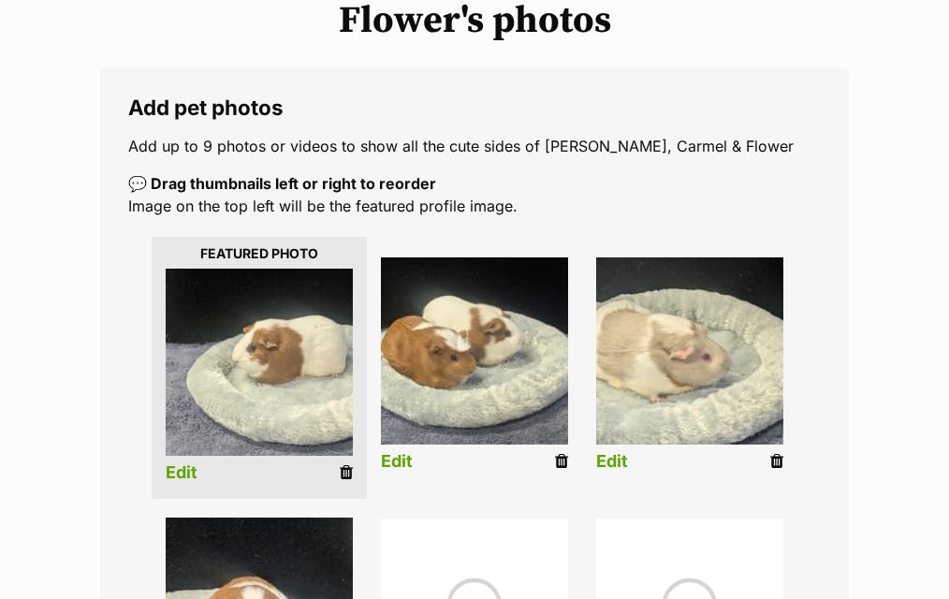
drag, startPoint x: 906, startPoint y: 66, endPoint x: 881, endPoint y: 78, distance: 27.7
click at [881, 78] on div "Editing [PERSON_NAME], [PERSON_NAME] & Flower's photos Add pet photos Add up to…" at bounding box center [474, 576] width 949 height 1240
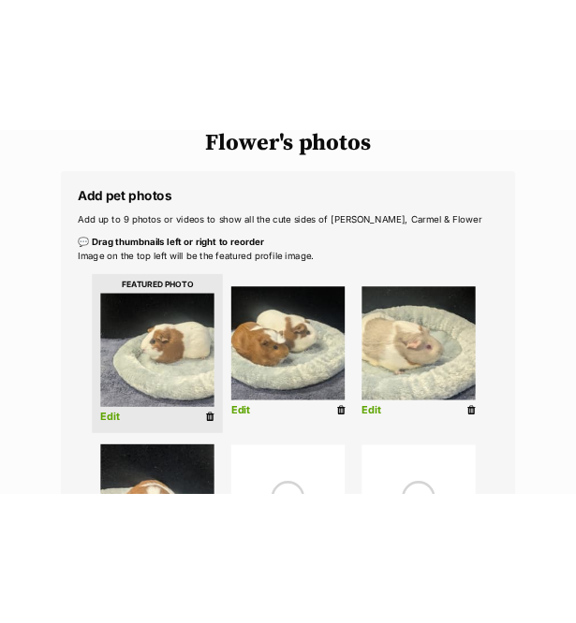
scroll to position [290, 0]
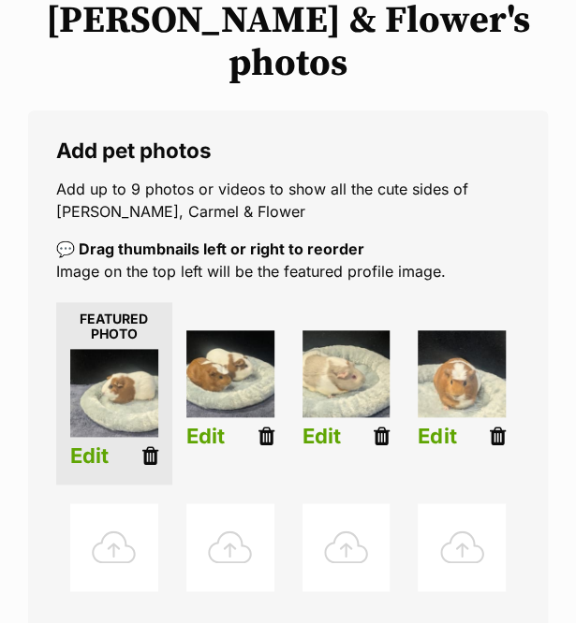
click at [112, 505] on div at bounding box center [114, 547] width 88 height 88
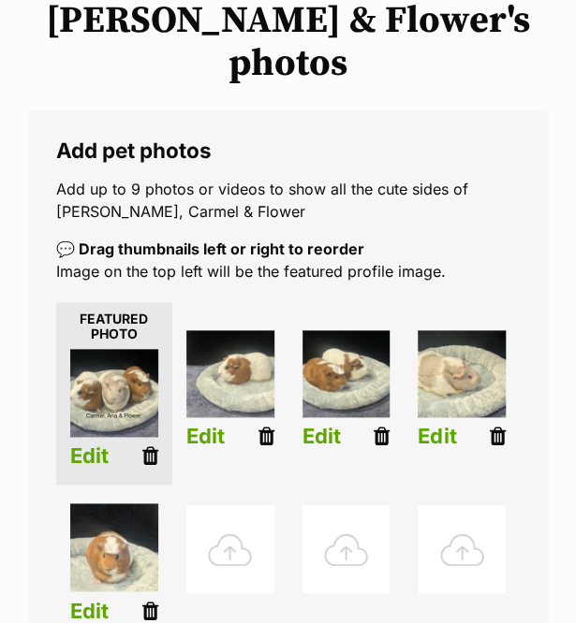
click at [562, 37] on div "Editing [PERSON_NAME], [PERSON_NAME] & Flower's photos Add pet photos Add up to…" at bounding box center [288, 480] width 576 height 1048
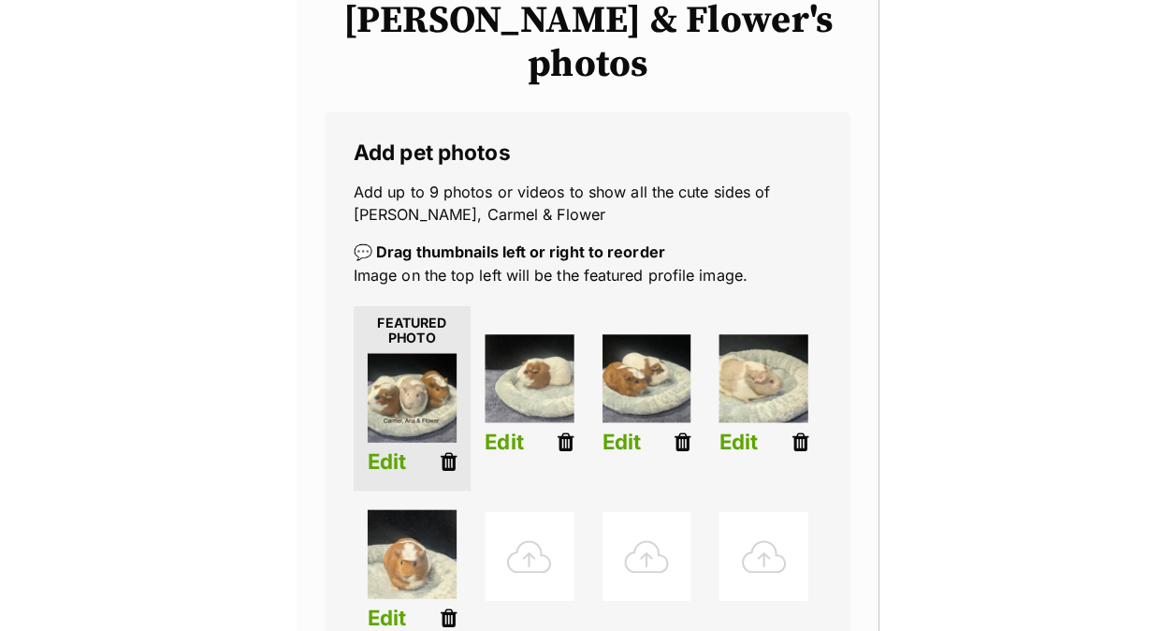
scroll to position [294, 0]
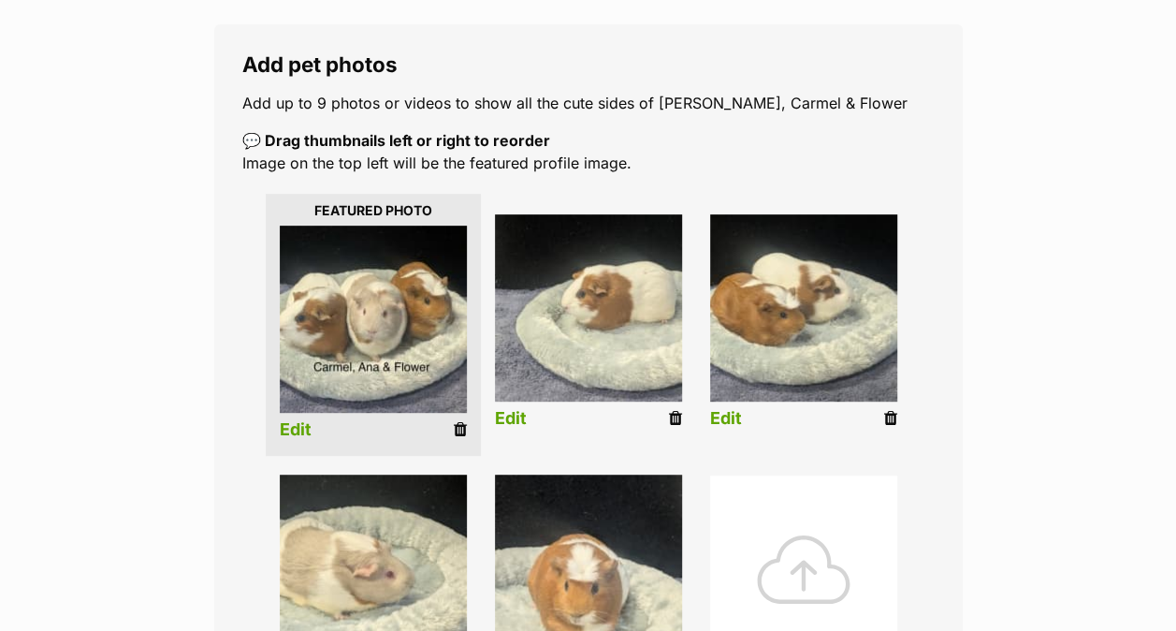
click at [509, 419] on link "Edit" at bounding box center [511, 419] width 32 height 20
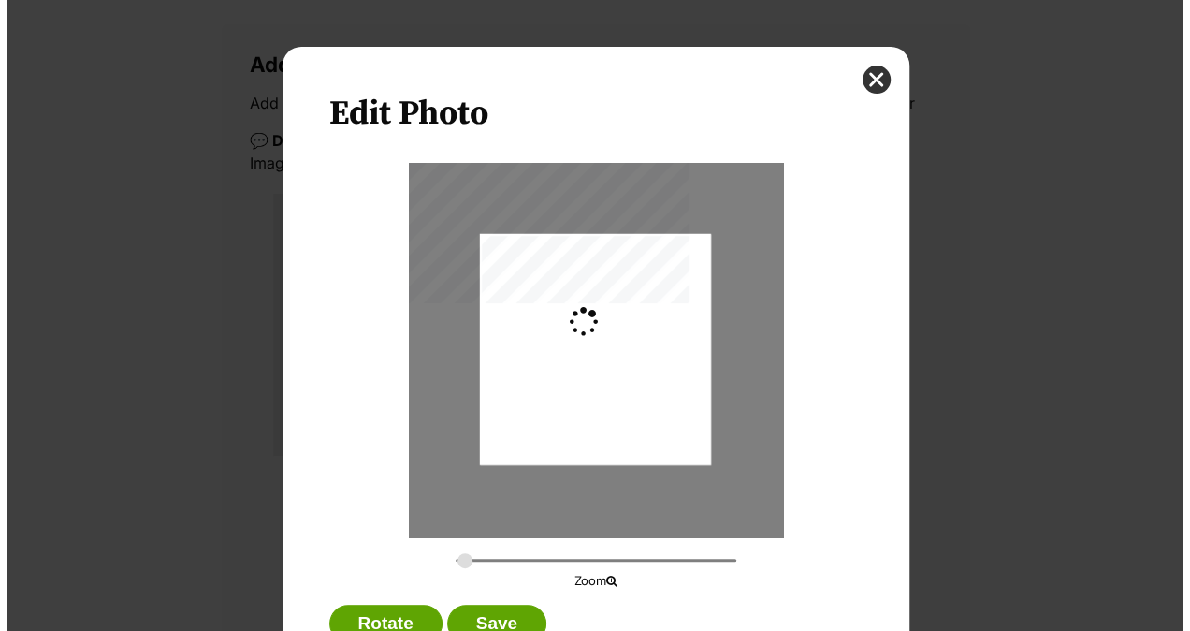
scroll to position [0, 0]
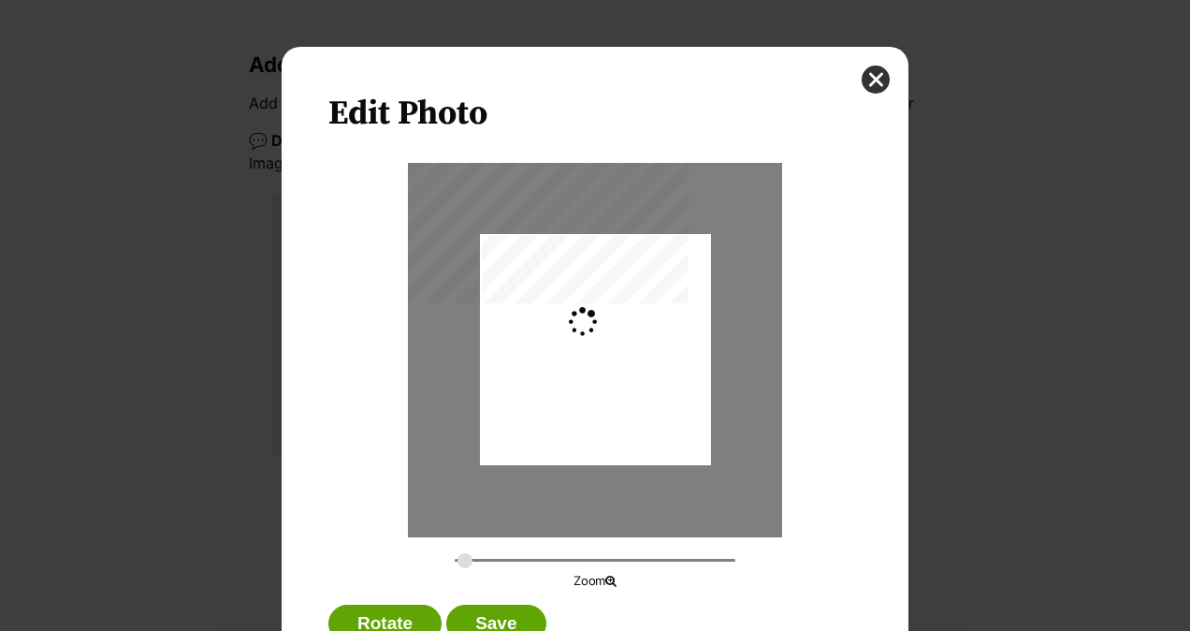
type input "0.4881"
click at [493, 619] on button "Save" at bounding box center [495, 623] width 99 height 37
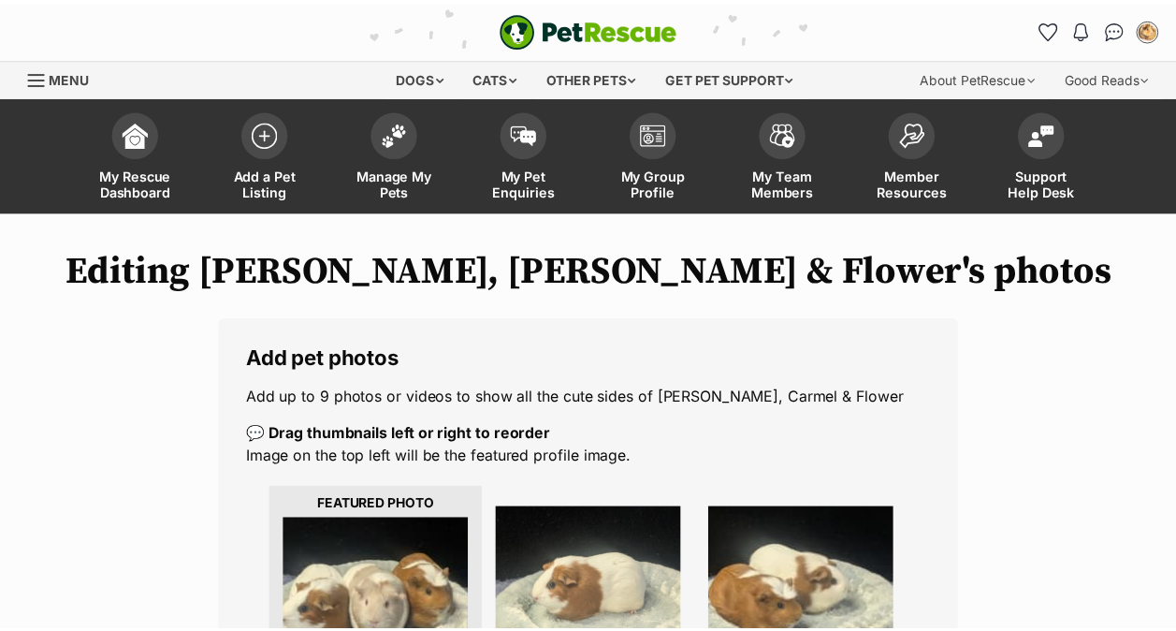
scroll to position [294, 0]
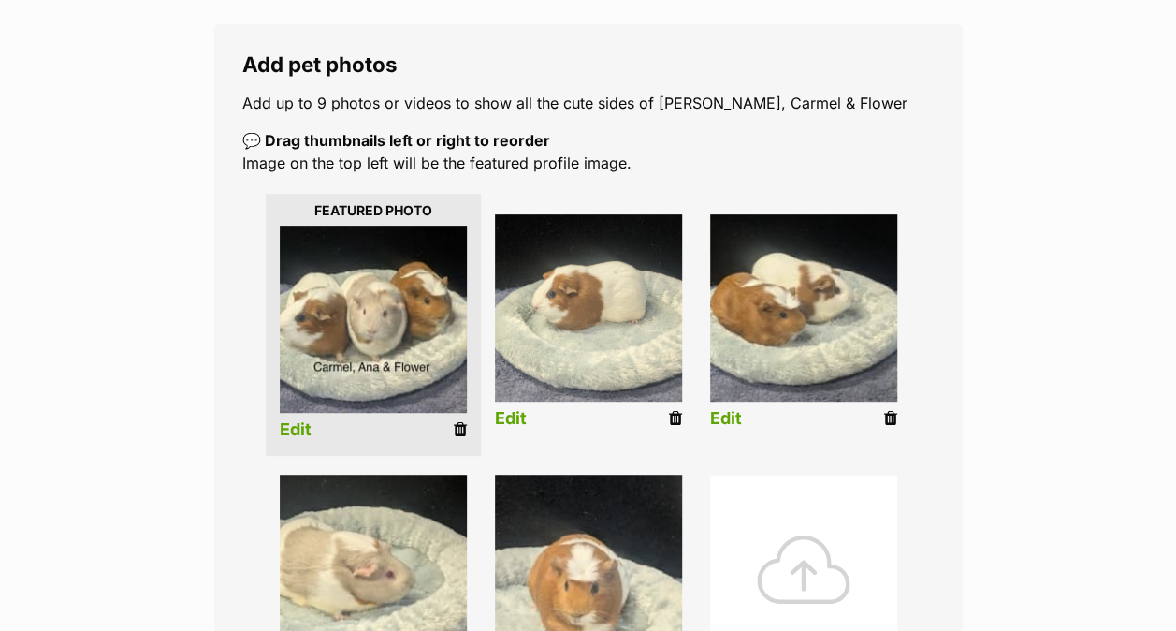
click at [731, 417] on link "Edit" at bounding box center [726, 419] width 32 height 20
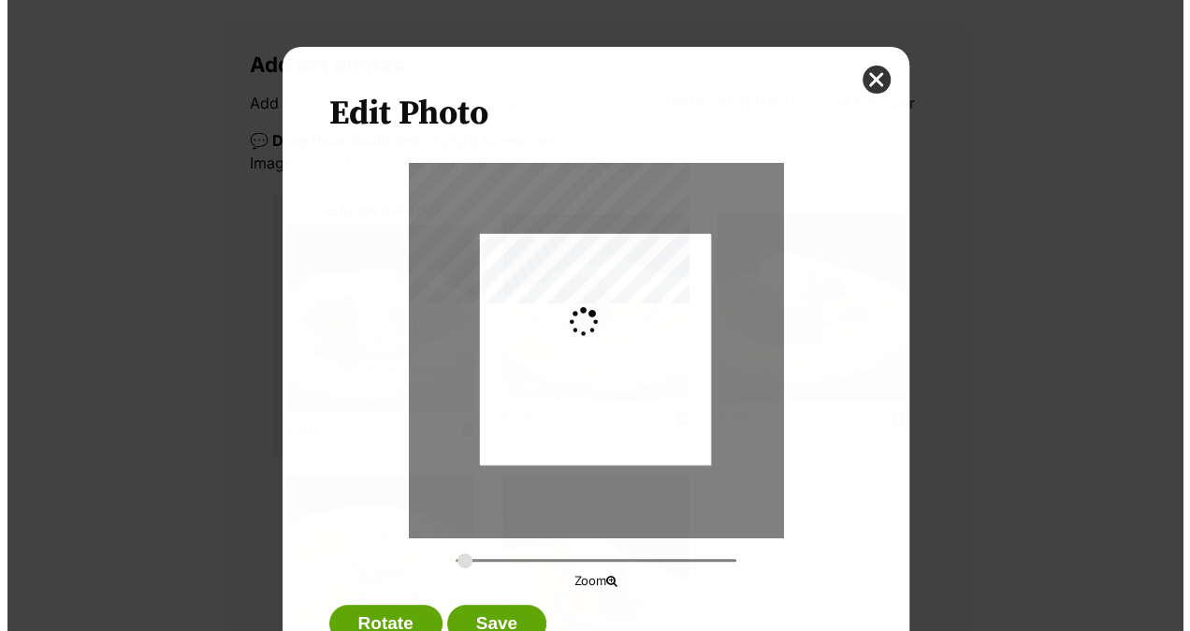
scroll to position [0, 0]
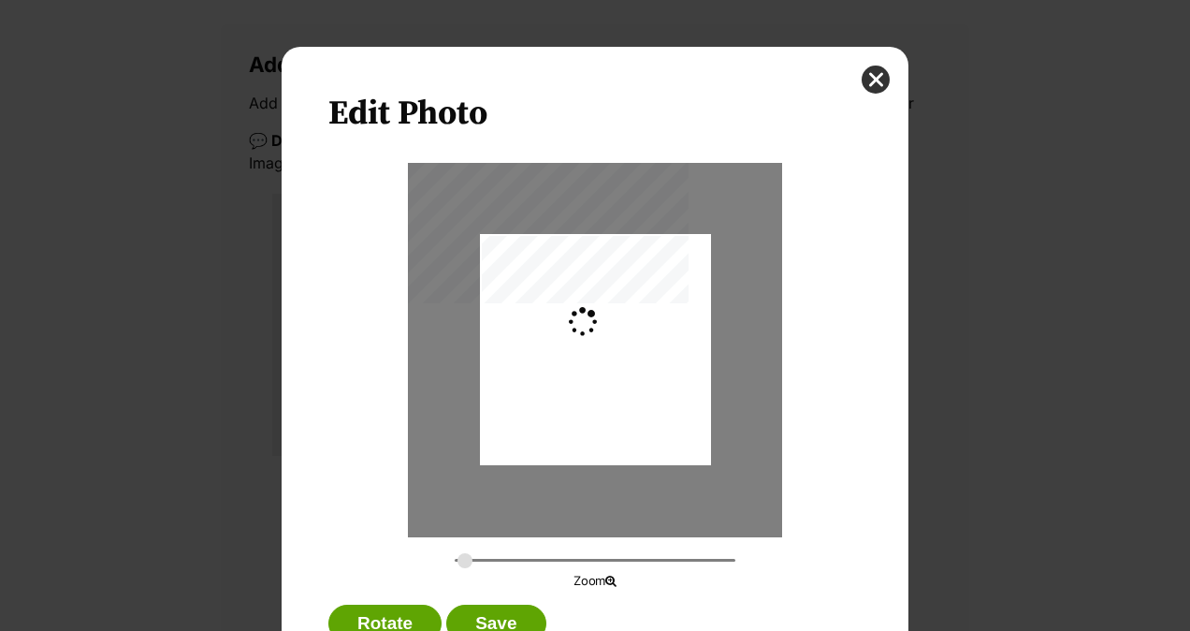
type input "0.4881"
drag, startPoint x: 645, startPoint y: 406, endPoint x: 674, endPoint y: 405, distance: 29.0
click at [674, 405] on div "Dialog Window - Close (Press escape to close)" at bounding box center [623, 349] width 411 height 231
click at [498, 620] on button "Save" at bounding box center [495, 623] width 99 height 37
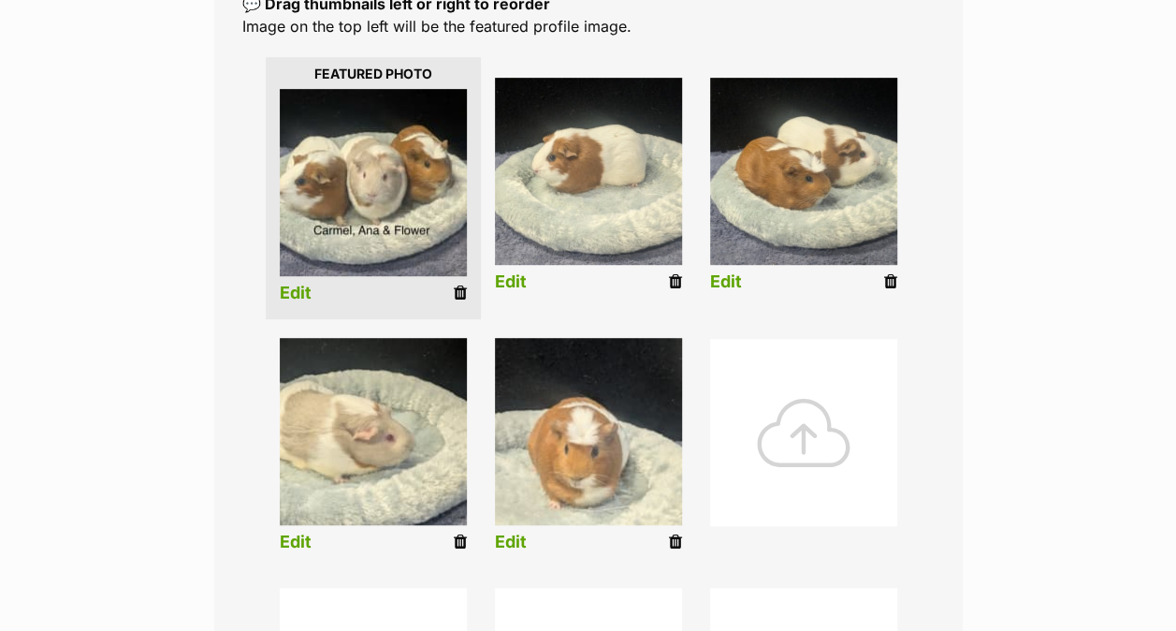
scroll to position [436, 0]
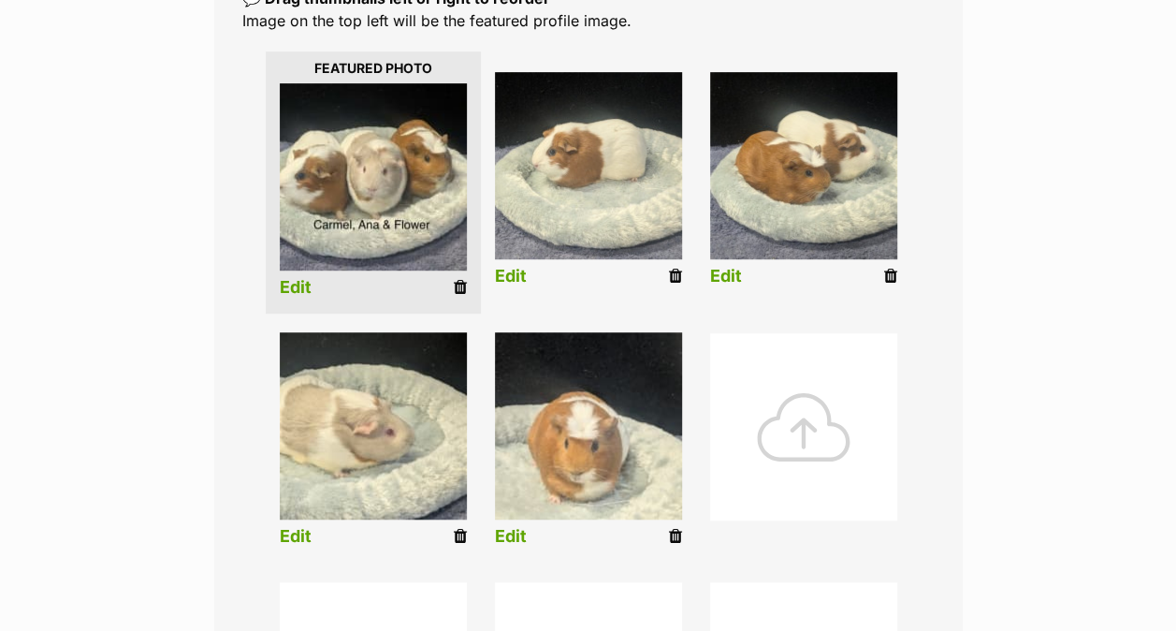
click at [293, 543] on link "Edit" at bounding box center [296, 537] width 32 height 20
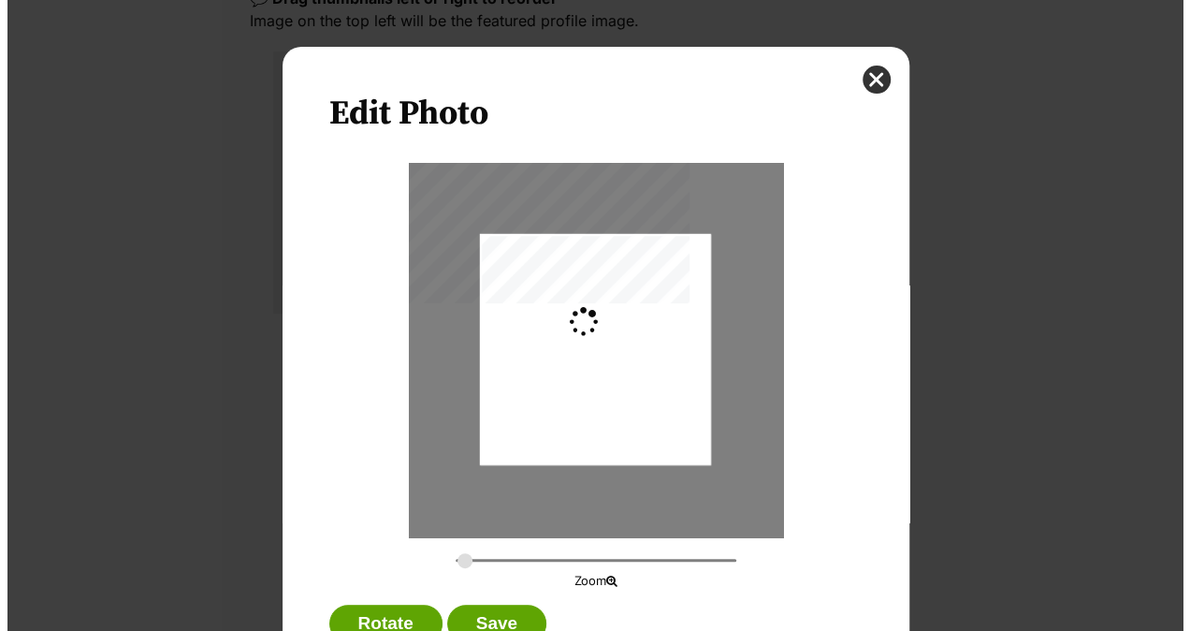
scroll to position [0, 0]
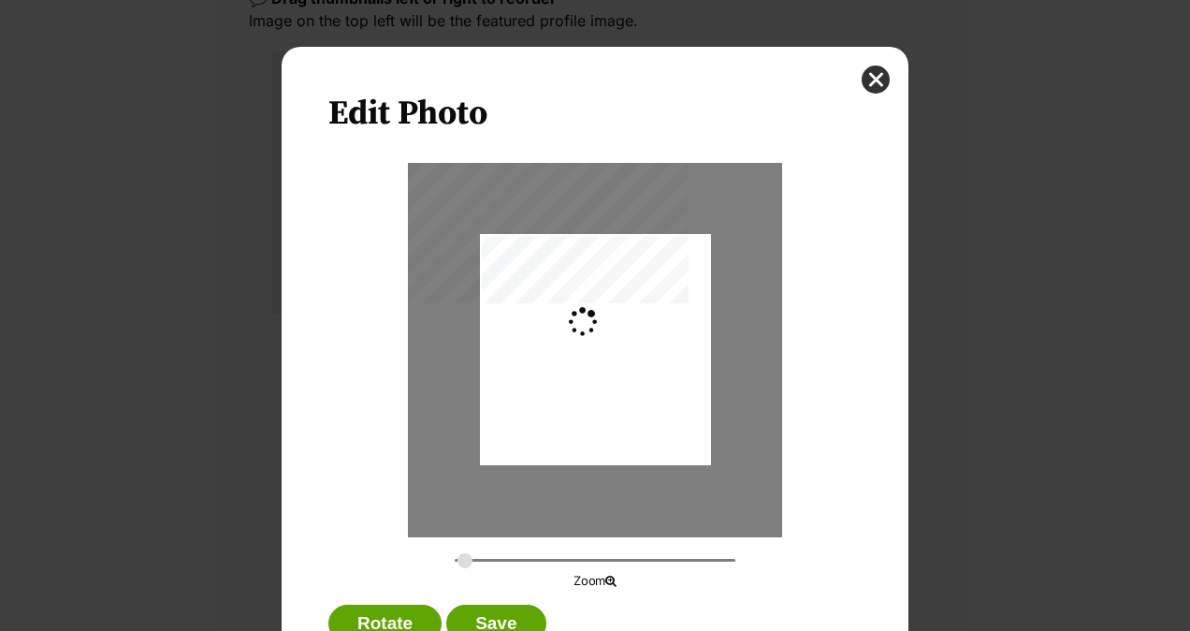
type input "0.4881"
drag, startPoint x: 530, startPoint y: 387, endPoint x: 564, endPoint y: 382, distance: 35.1
click at [564, 382] on div "Dialog Window - Close (Press escape to close)" at bounding box center [629, 349] width 411 height 231
click at [488, 612] on button "Save" at bounding box center [495, 623] width 99 height 37
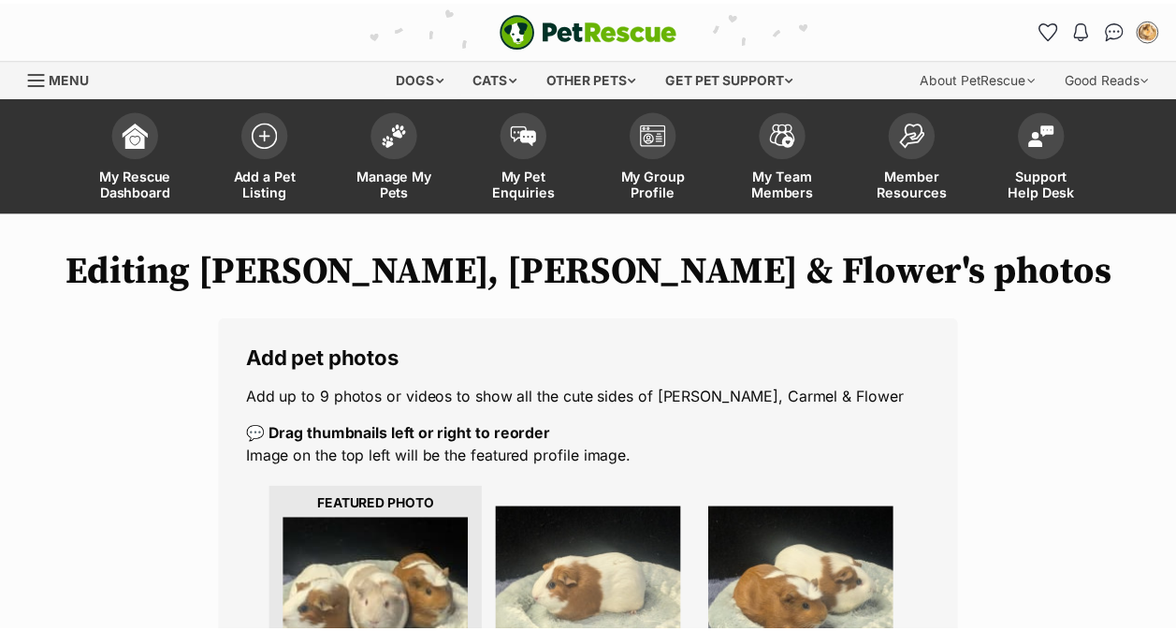
scroll to position [436, 0]
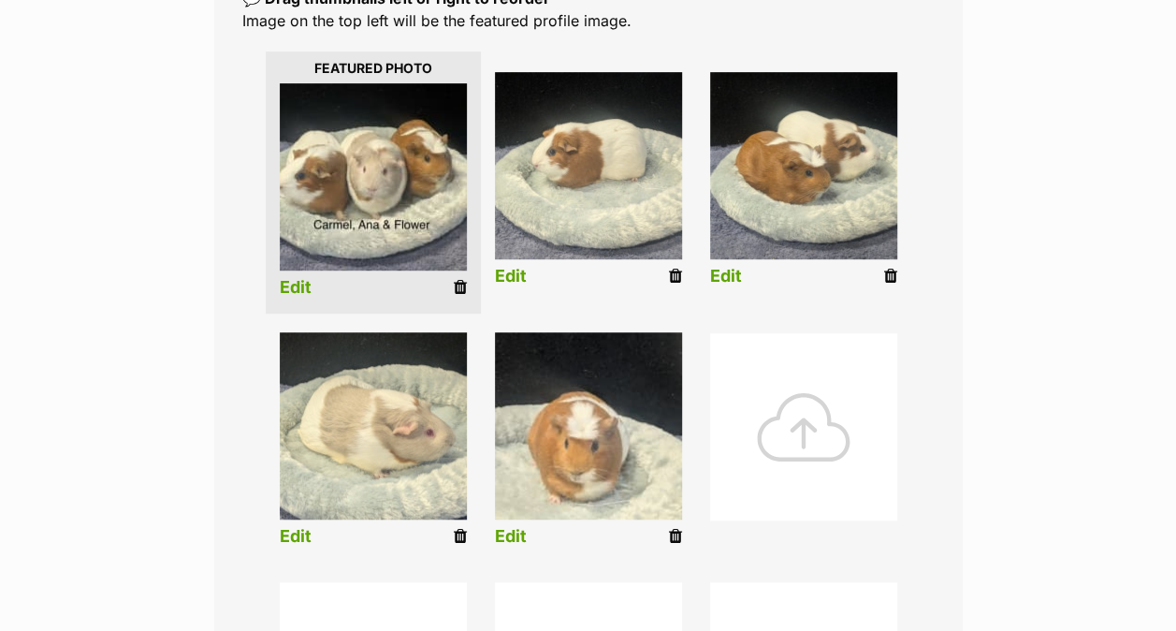
click at [500, 534] on link "Edit" at bounding box center [511, 537] width 32 height 20
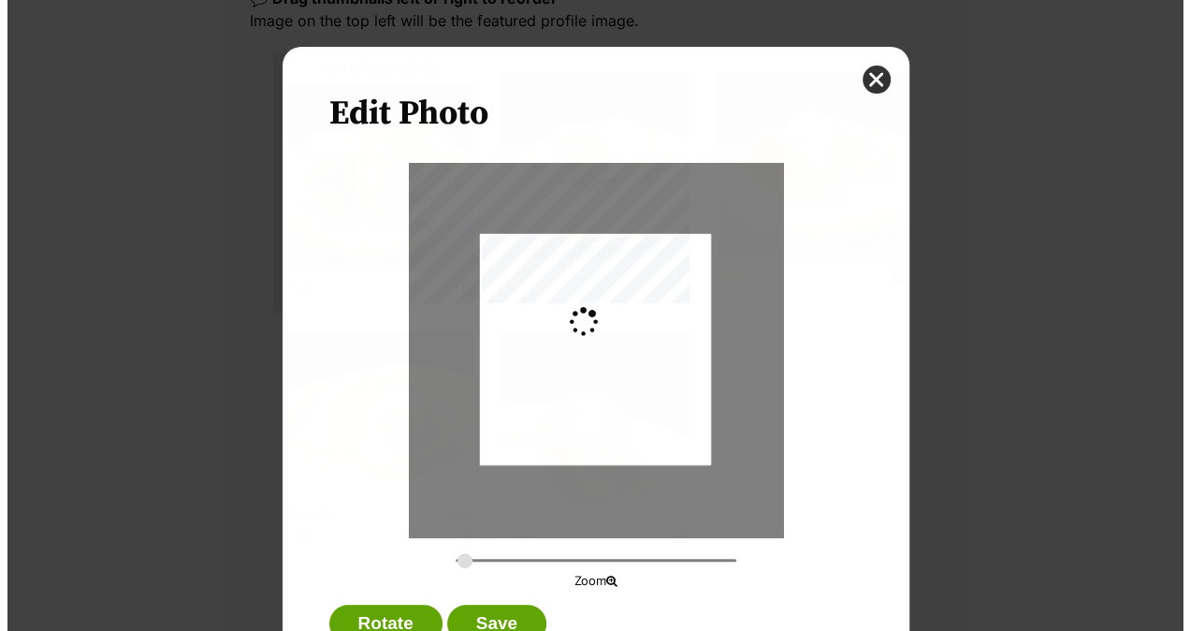
scroll to position [0, 0]
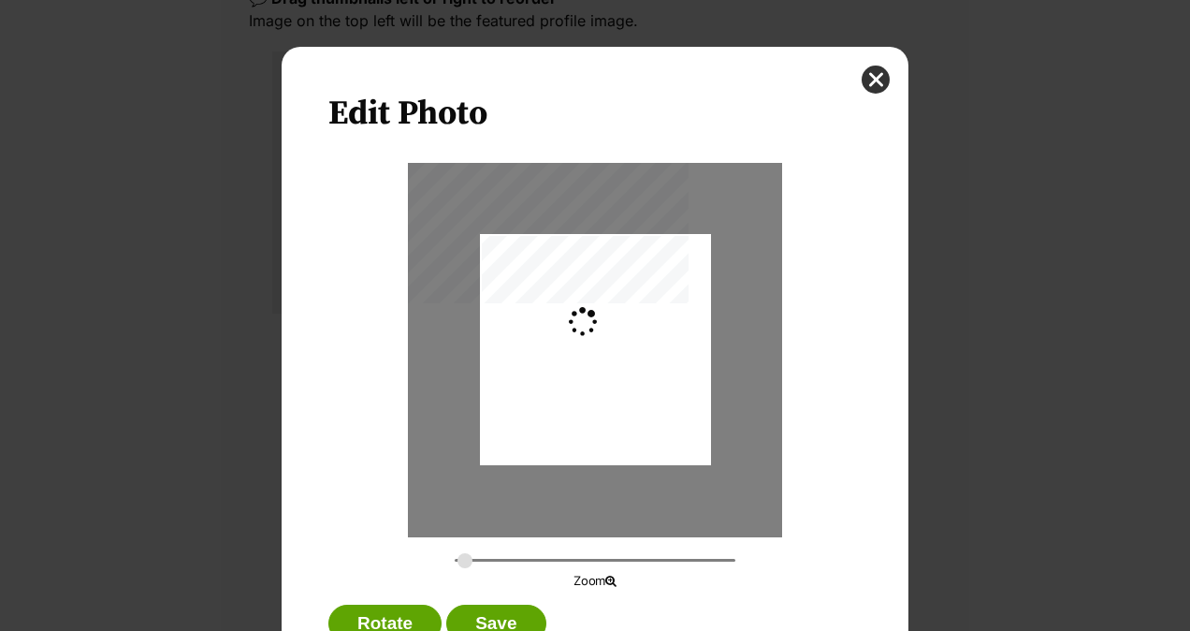
type input "0.4881"
drag, startPoint x: 599, startPoint y: 356, endPoint x: 552, endPoint y: 361, distance: 47.1
click at [552, 361] on div "Dialog Window - Close (Press escape to close)" at bounding box center [548, 349] width 411 height 231
click at [500, 620] on button "Save" at bounding box center [495, 623] width 99 height 37
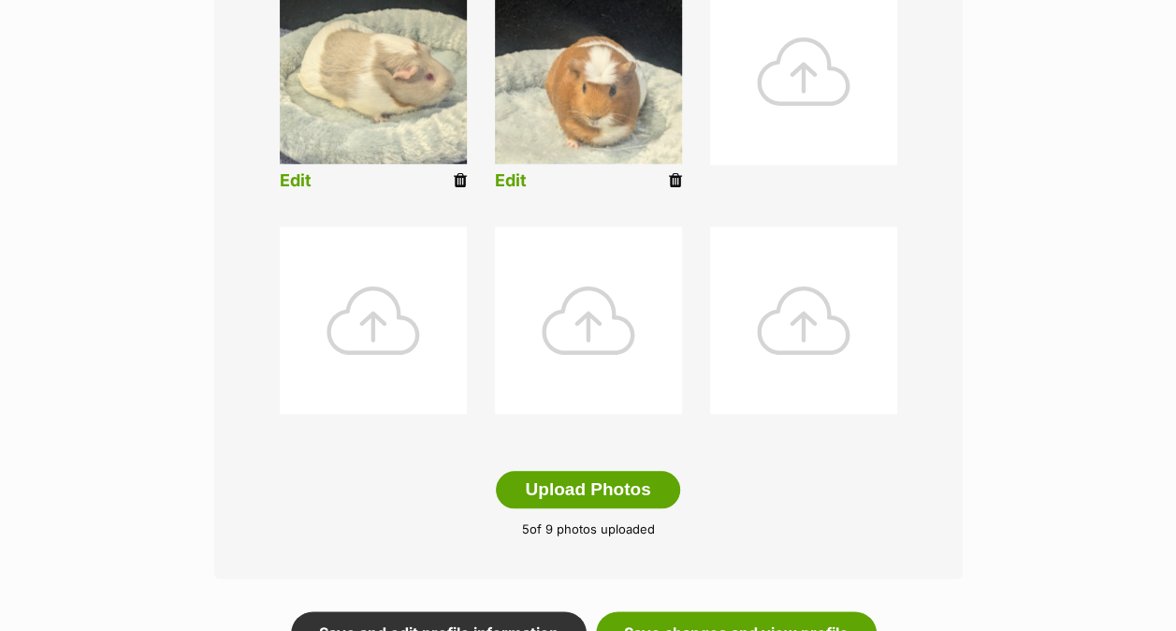
scroll to position [810, 0]
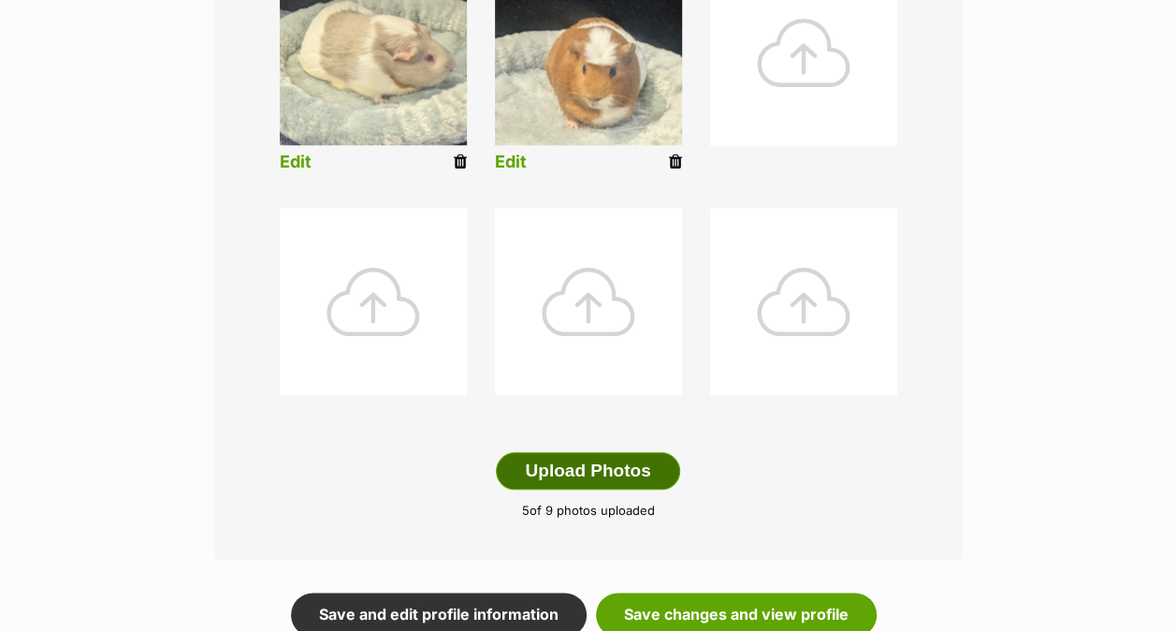
click at [586, 468] on button "Upload Photos" at bounding box center [587, 470] width 183 height 37
